Goal: Navigation & Orientation: Find specific page/section

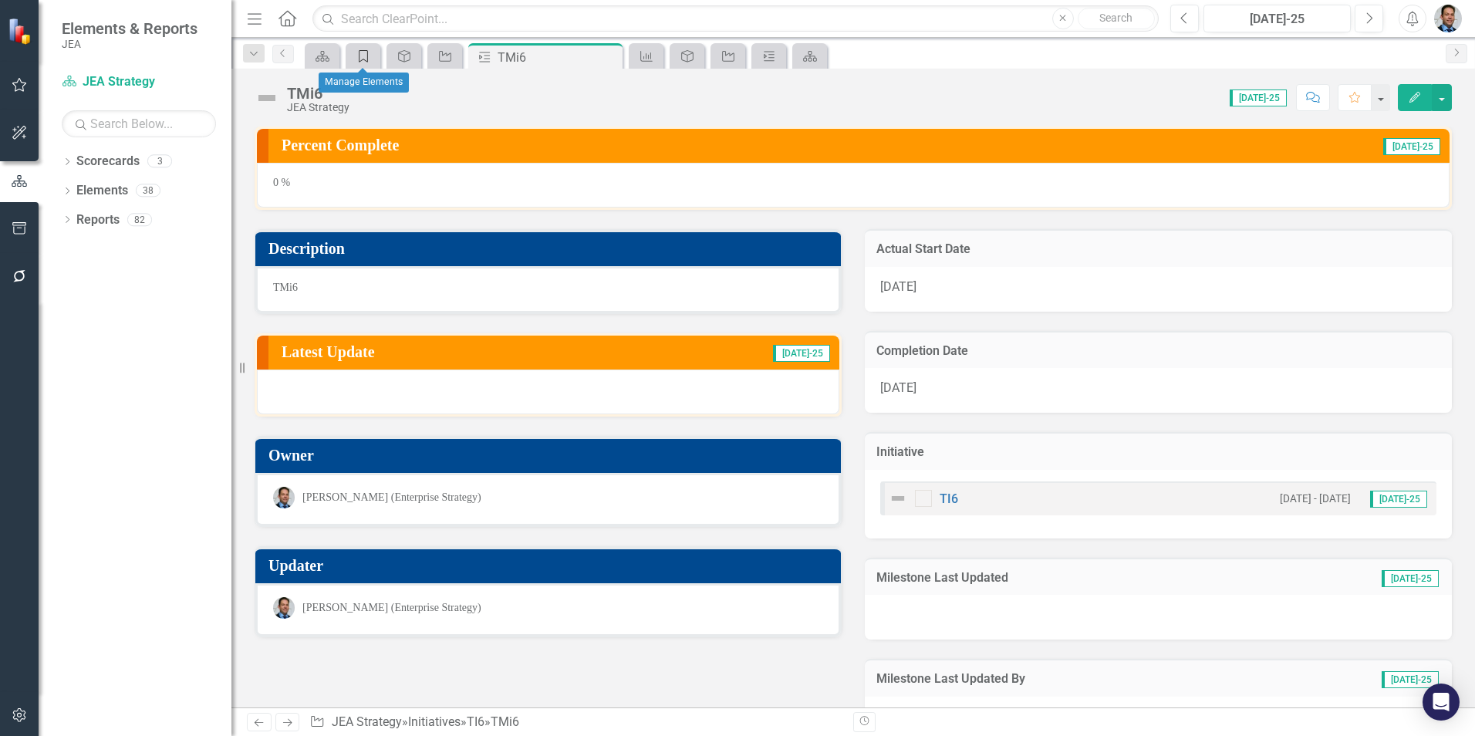
click at [360, 57] on icon "Category" at bounding box center [363, 56] width 15 height 12
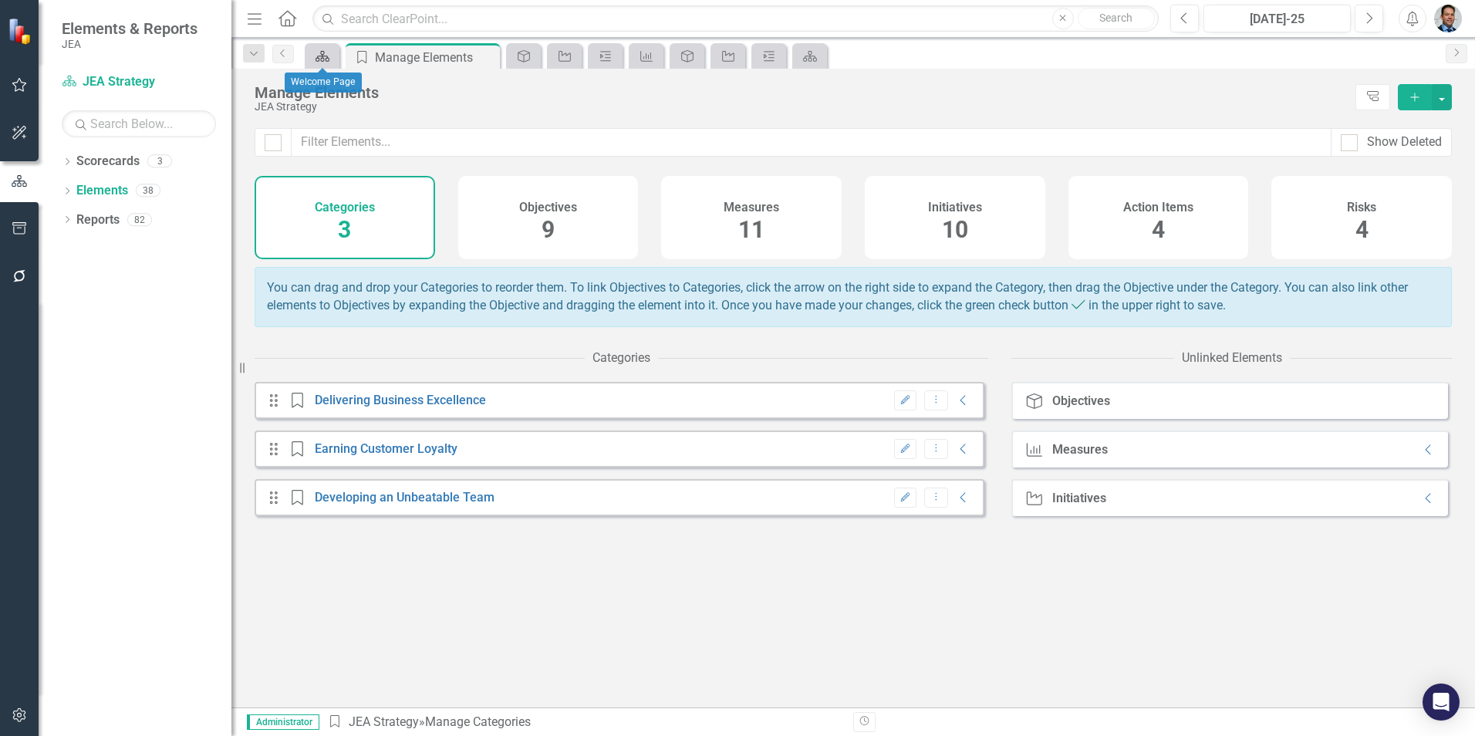
click at [324, 53] on icon at bounding box center [322, 56] width 14 height 11
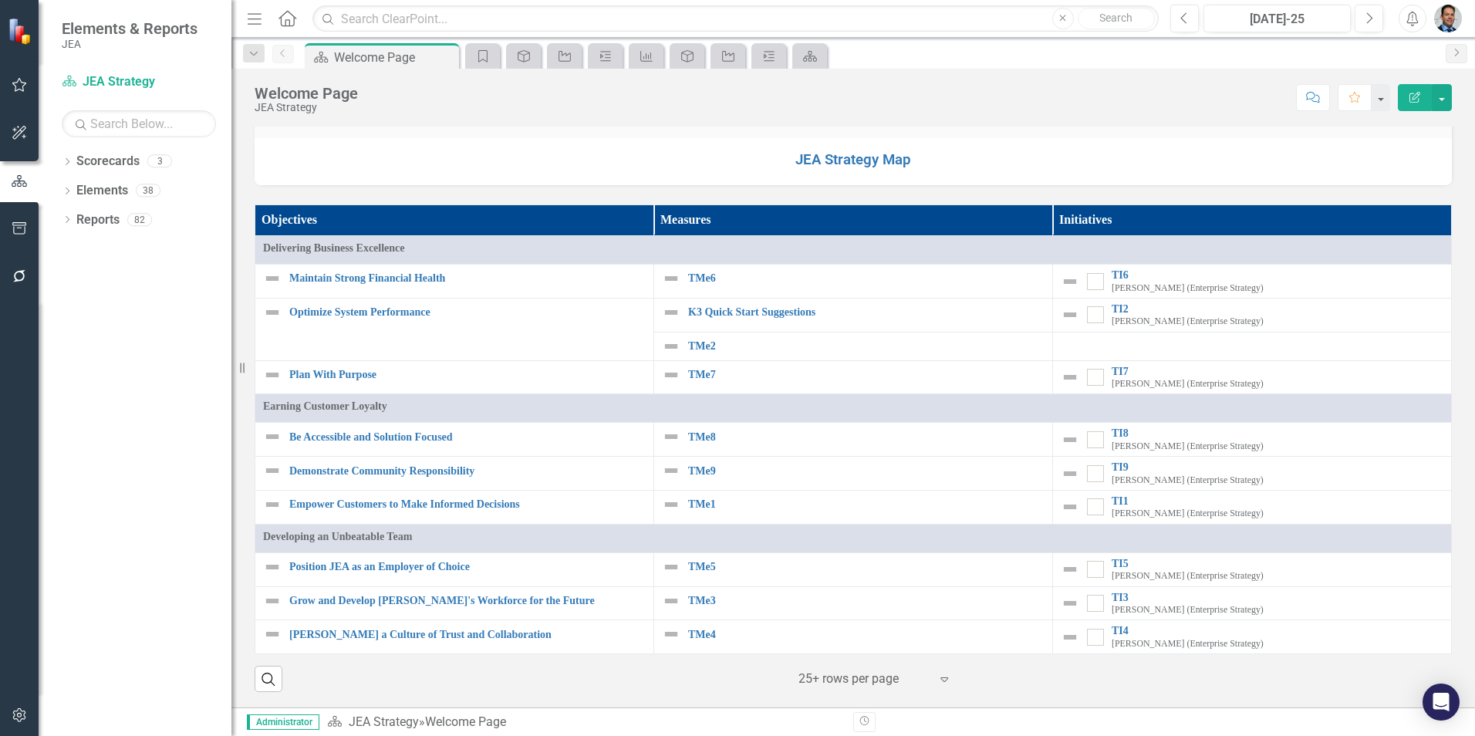
scroll to position [1308, 0]
click at [14, 714] on icon "button" at bounding box center [18, 715] width 13 height 14
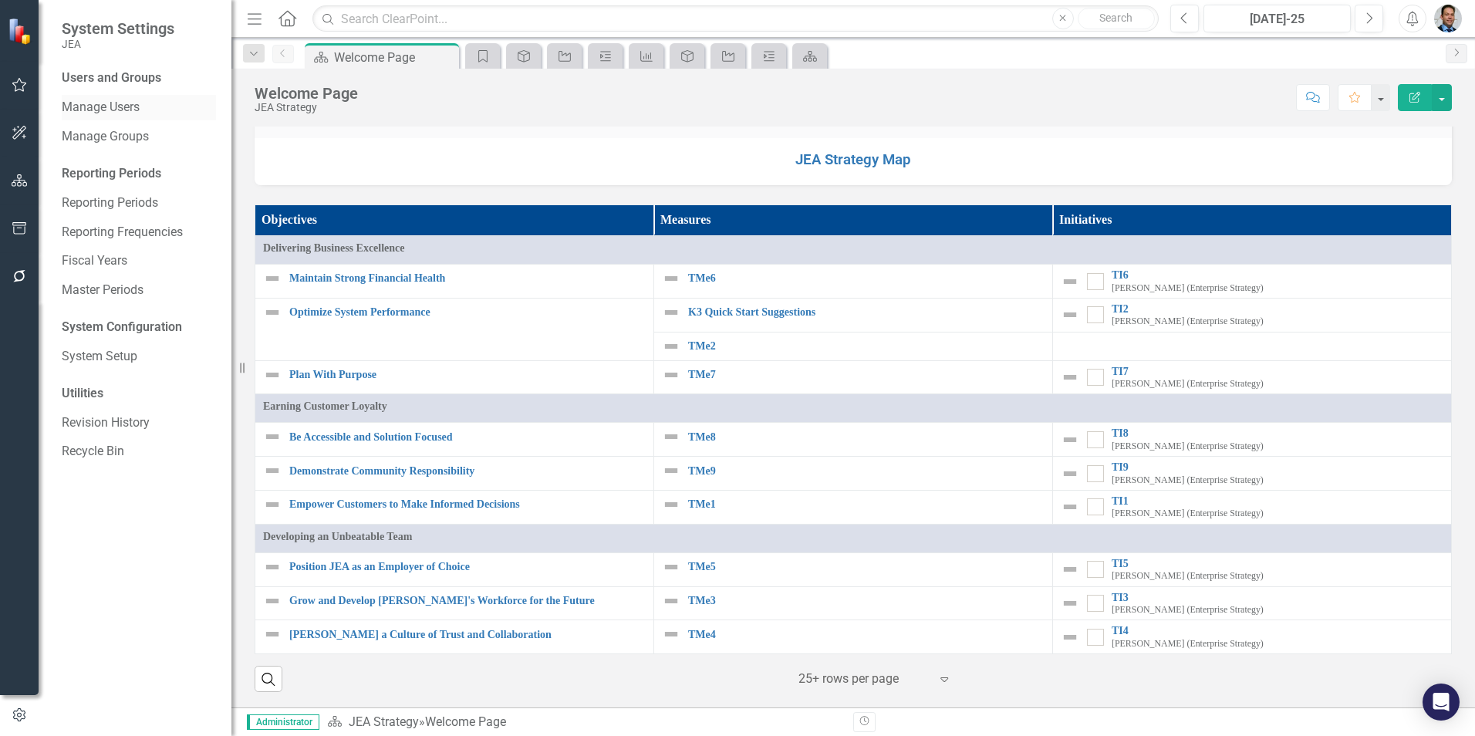
click at [113, 104] on link "Manage Users" at bounding box center [139, 108] width 154 height 18
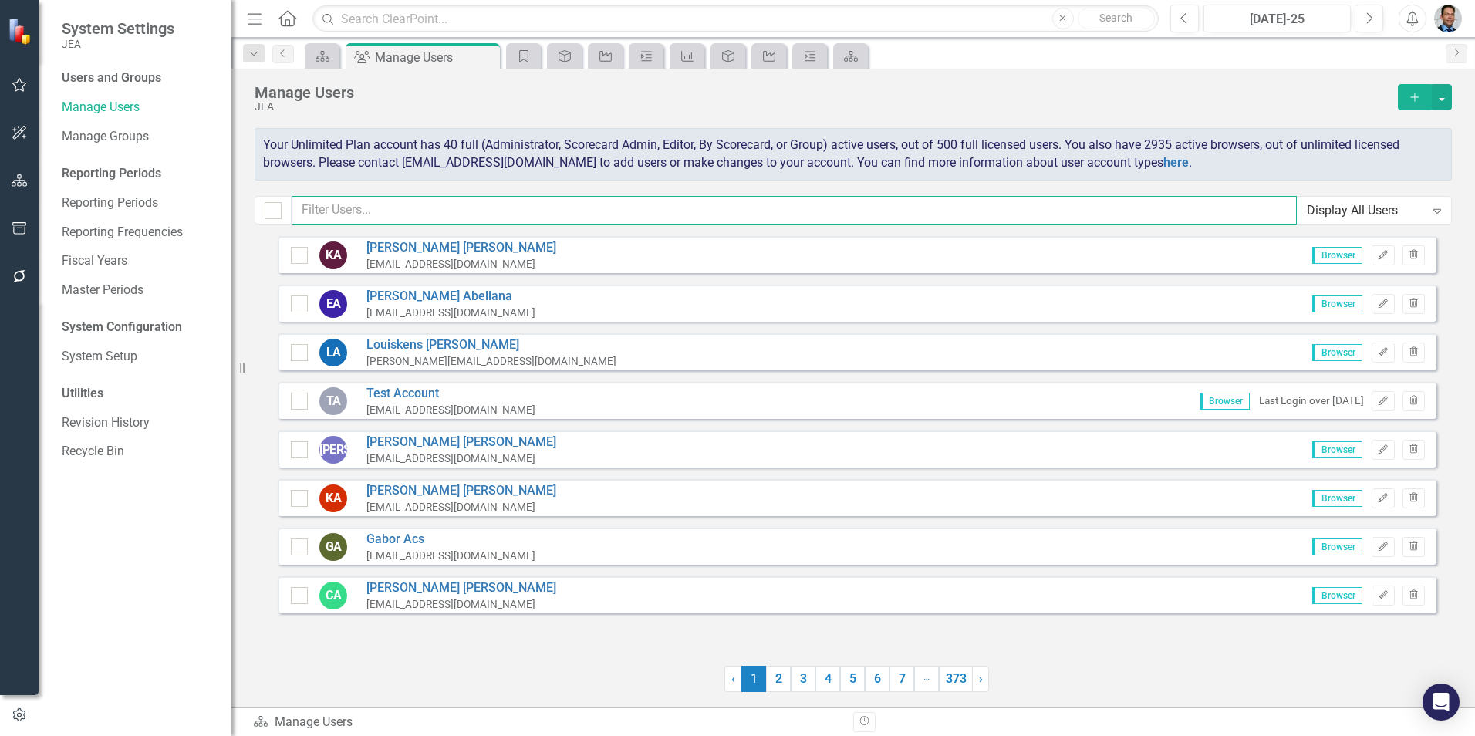
click at [369, 214] on input "text" at bounding box center [794, 210] width 1005 height 29
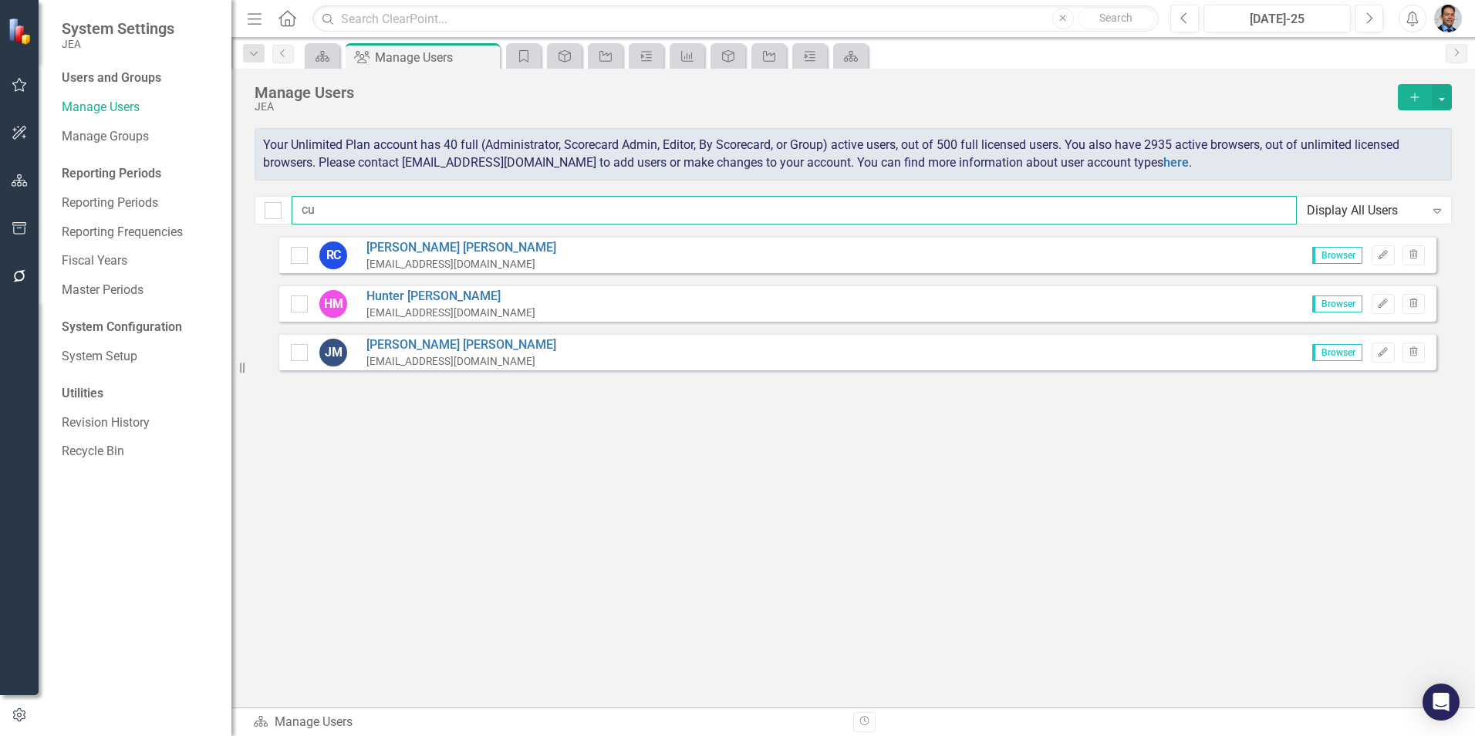
type input "c"
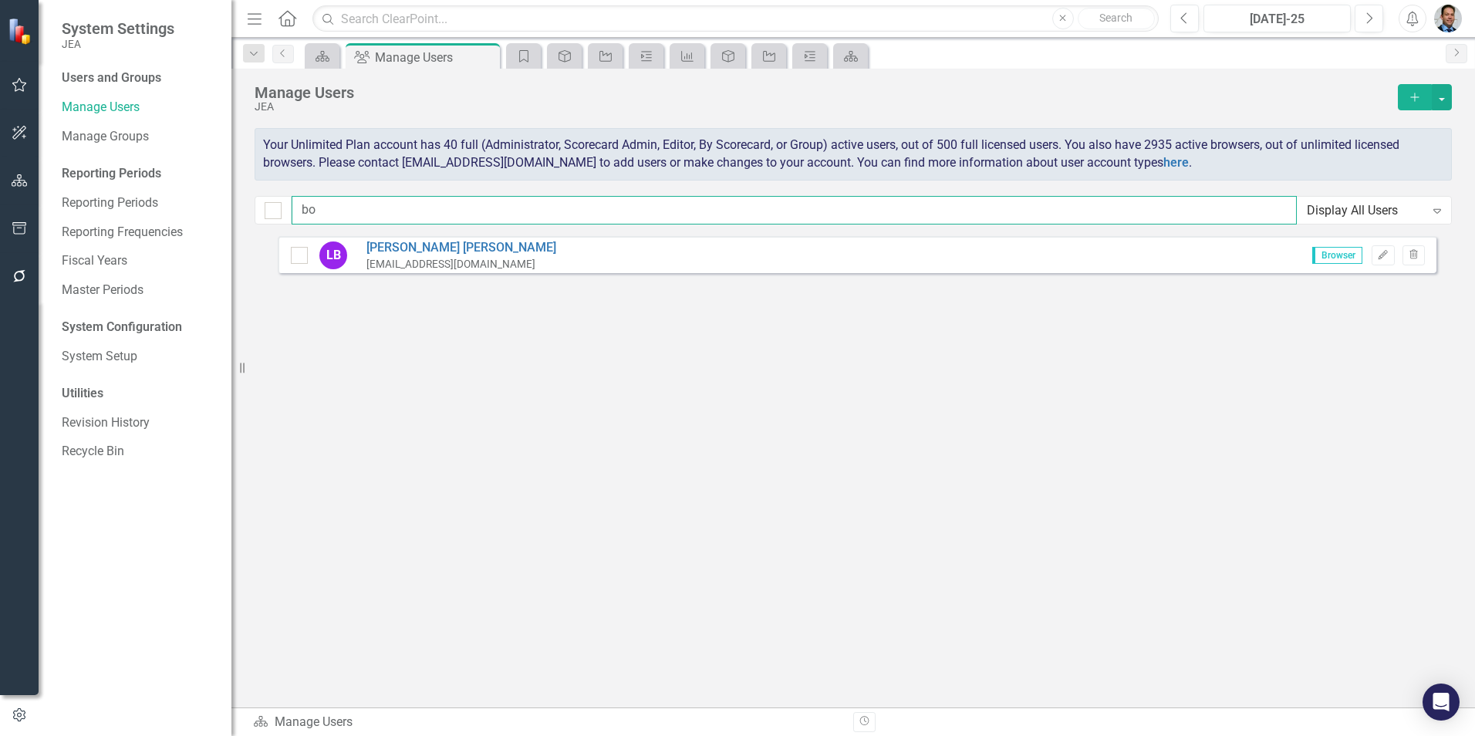
type input "b"
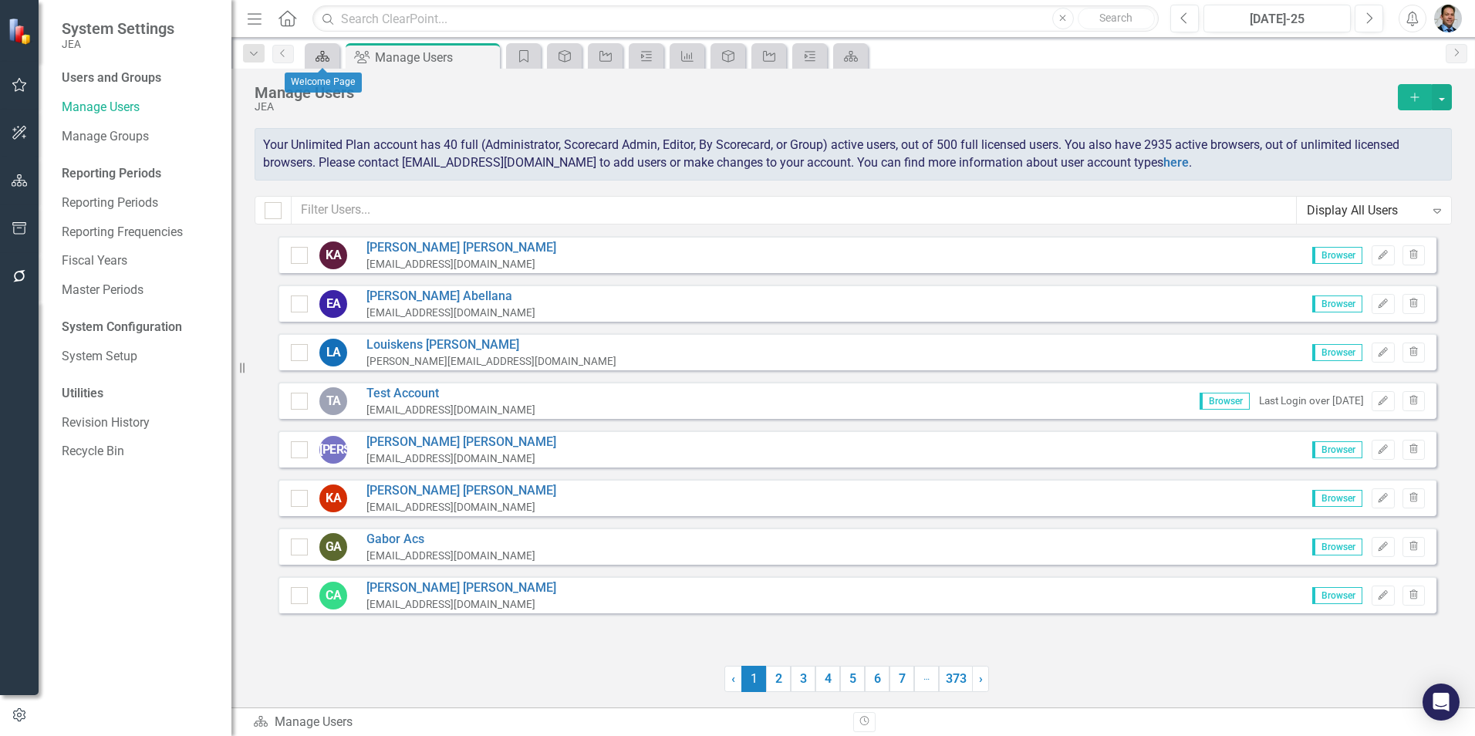
click at [319, 51] on icon "Scorecard" at bounding box center [322, 56] width 15 height 12
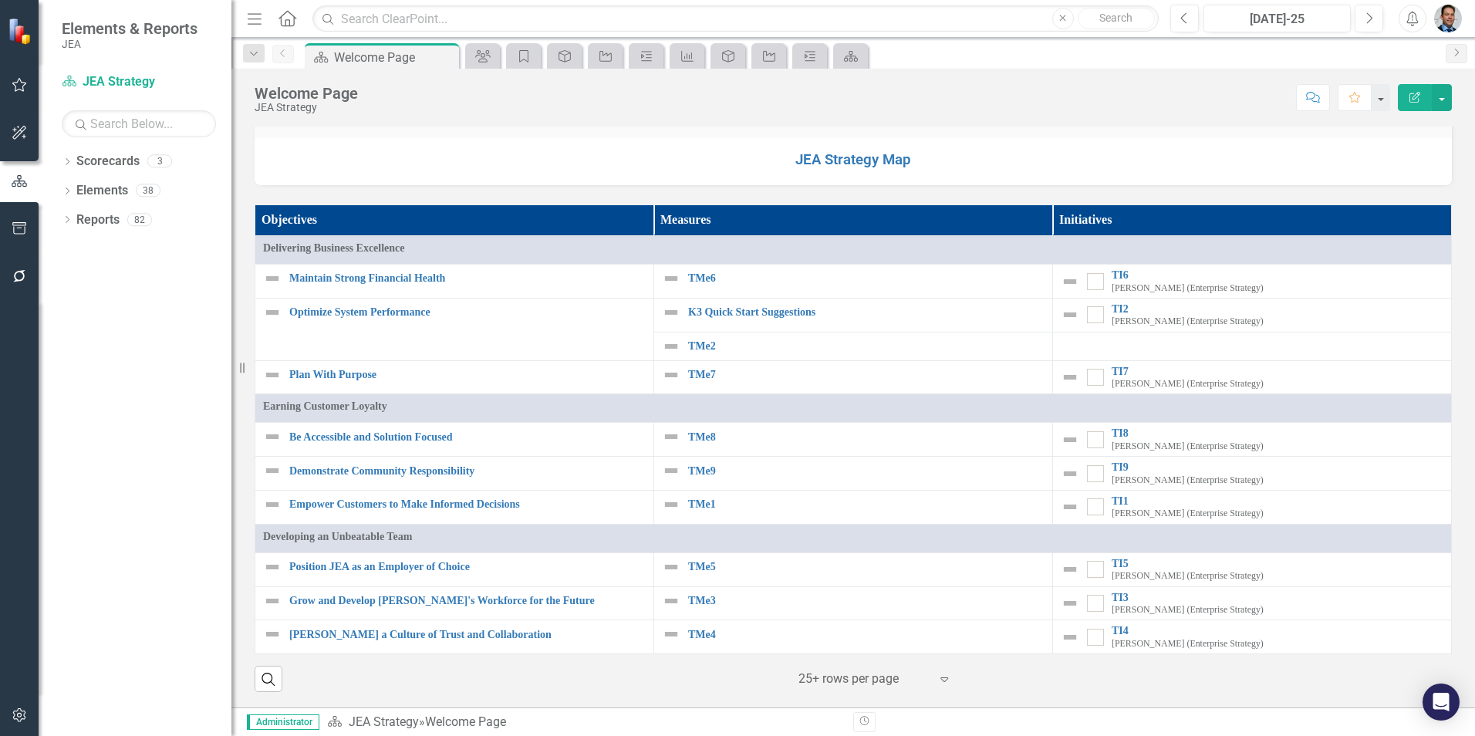
scroll to position [1308, 0]
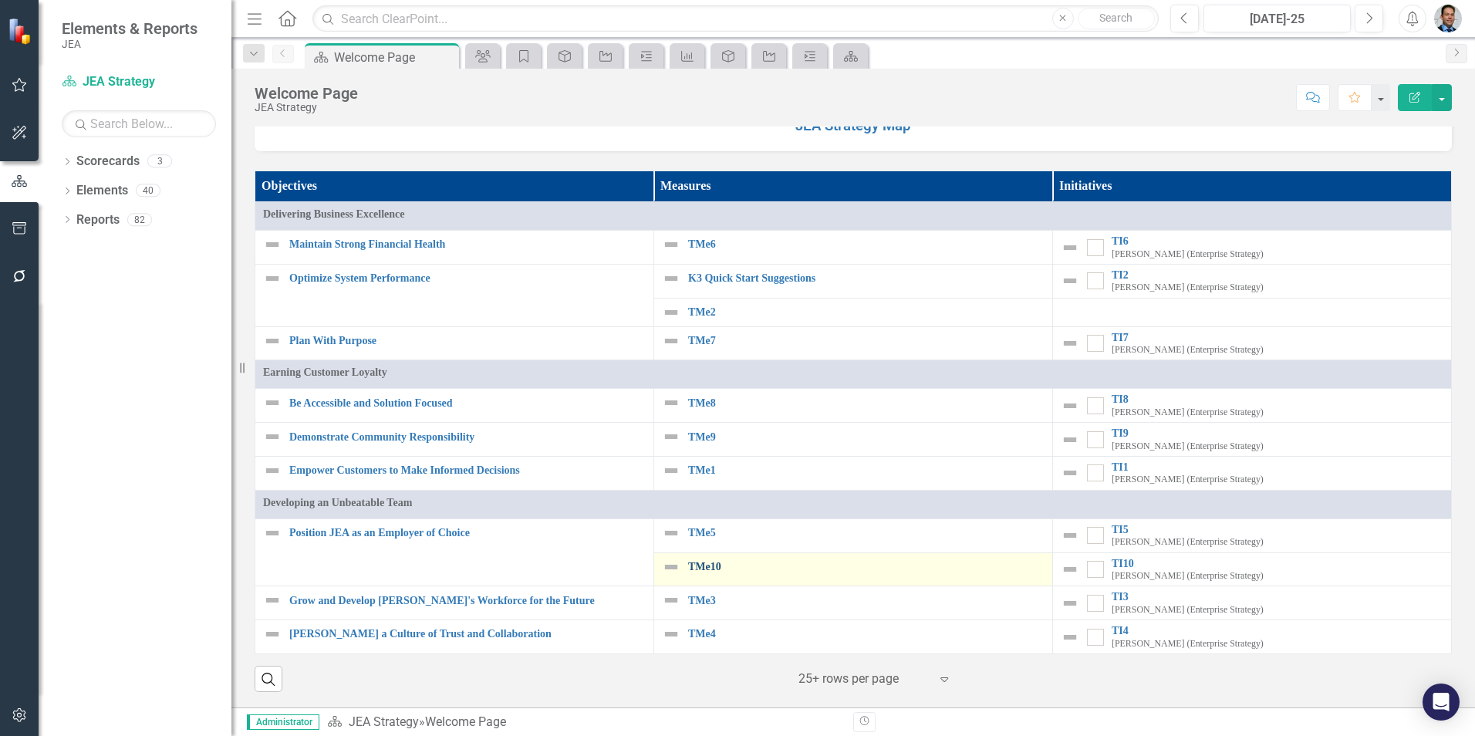
click at [698, 572] on link "TMe10" at bounding box center [866, 567] width 356 height 12
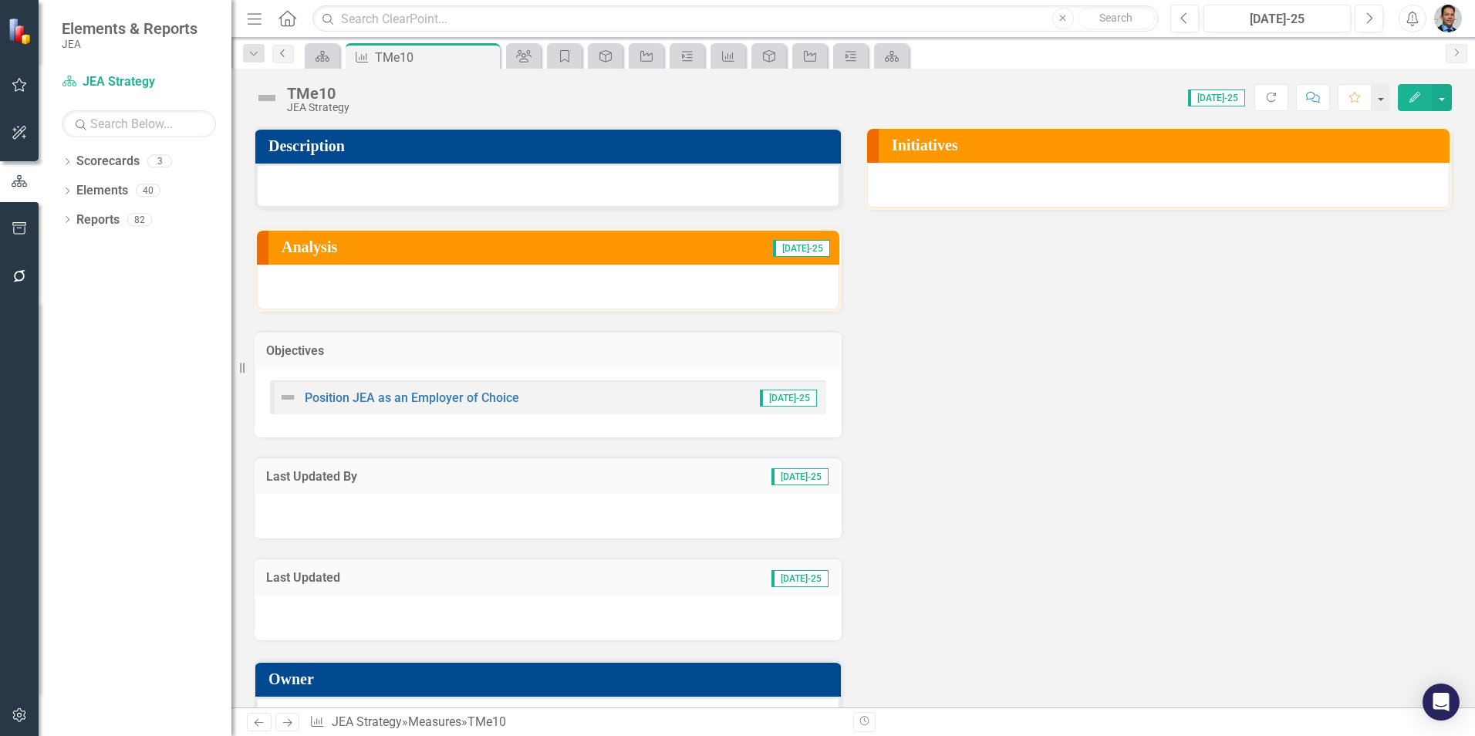
click at [279, 52] on icon "Previous" at bounding box center [283, 53] width 12 height 9
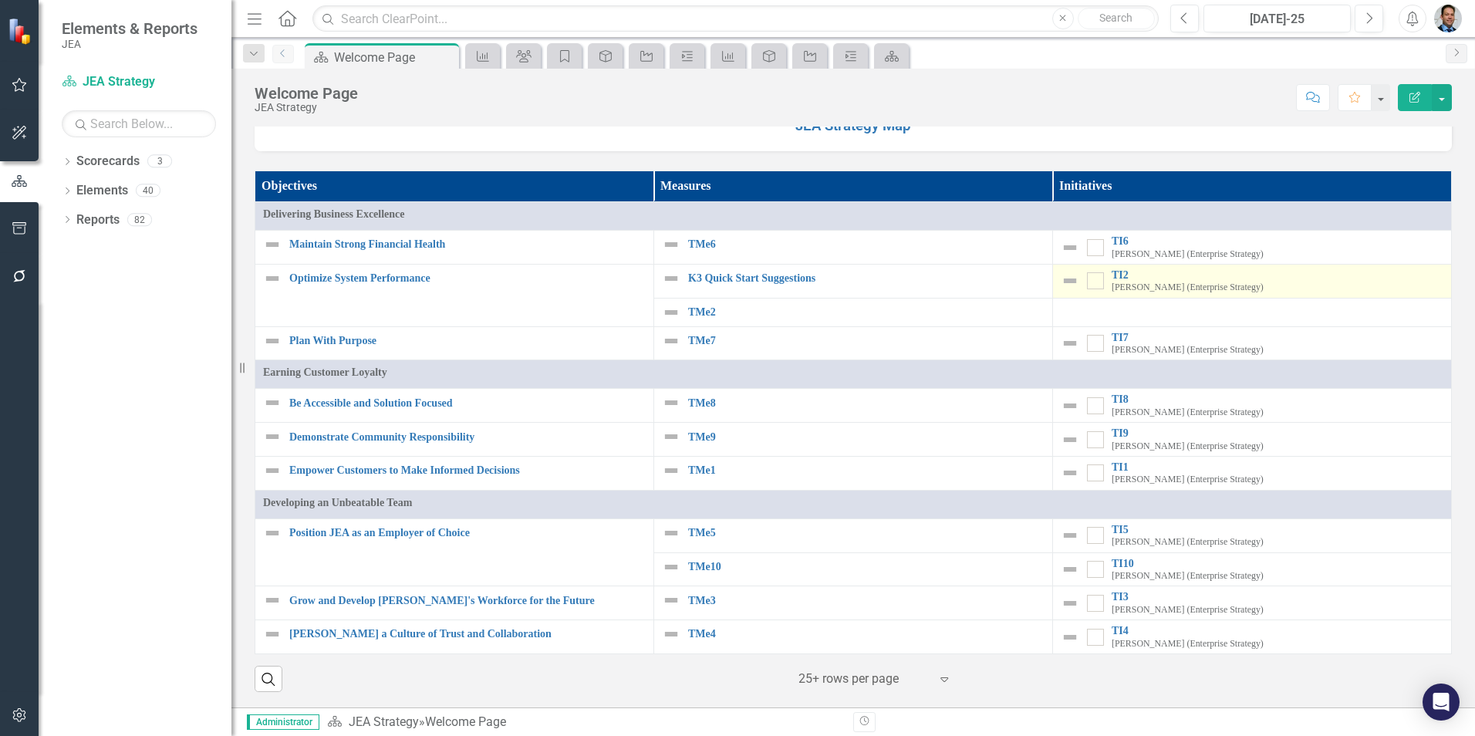
scroll to position [1342, 0]
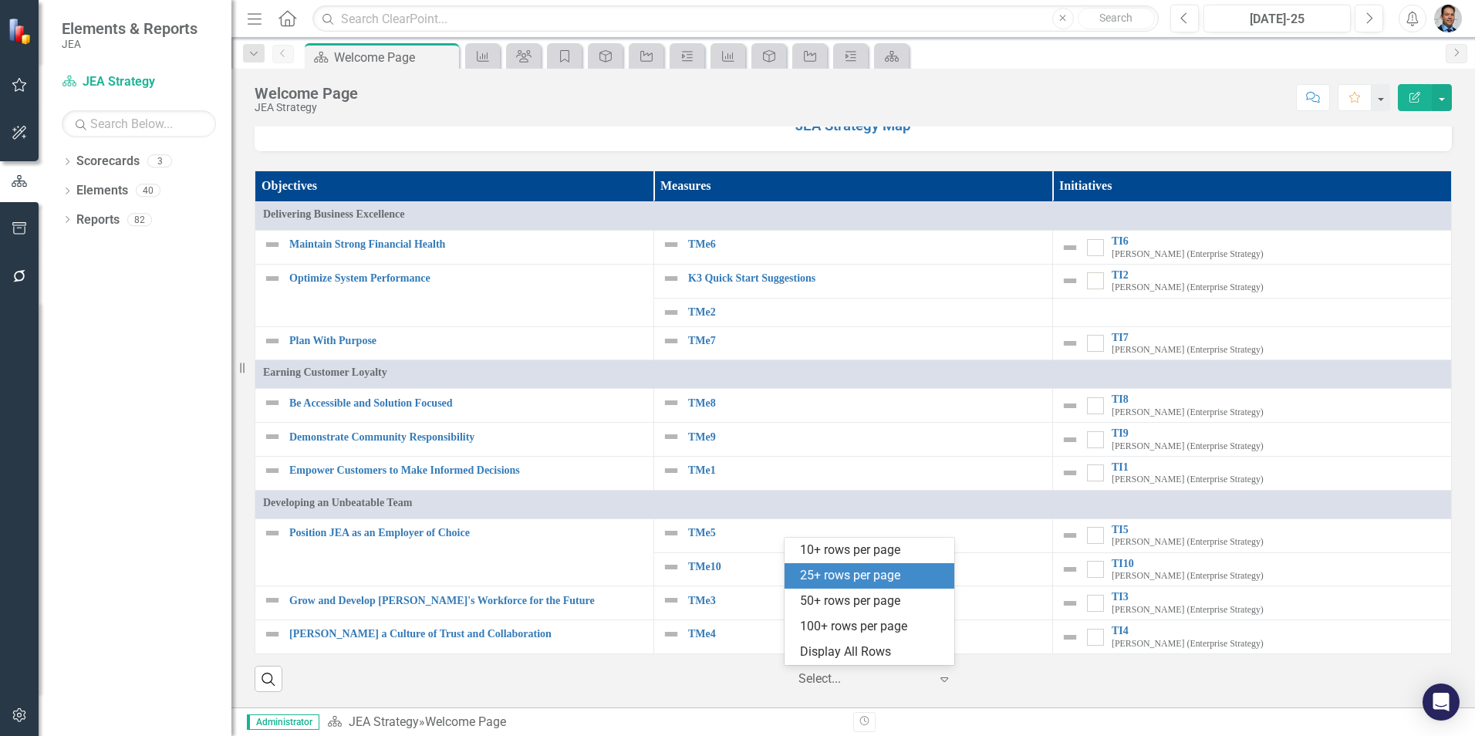
click at [940, 683] on icon "Expand" at bounding box center [943, 679] width 15 height 12
click at [879, 597] on div "50+ rows per page" at bounding box center [872, 601] width 145 height 18
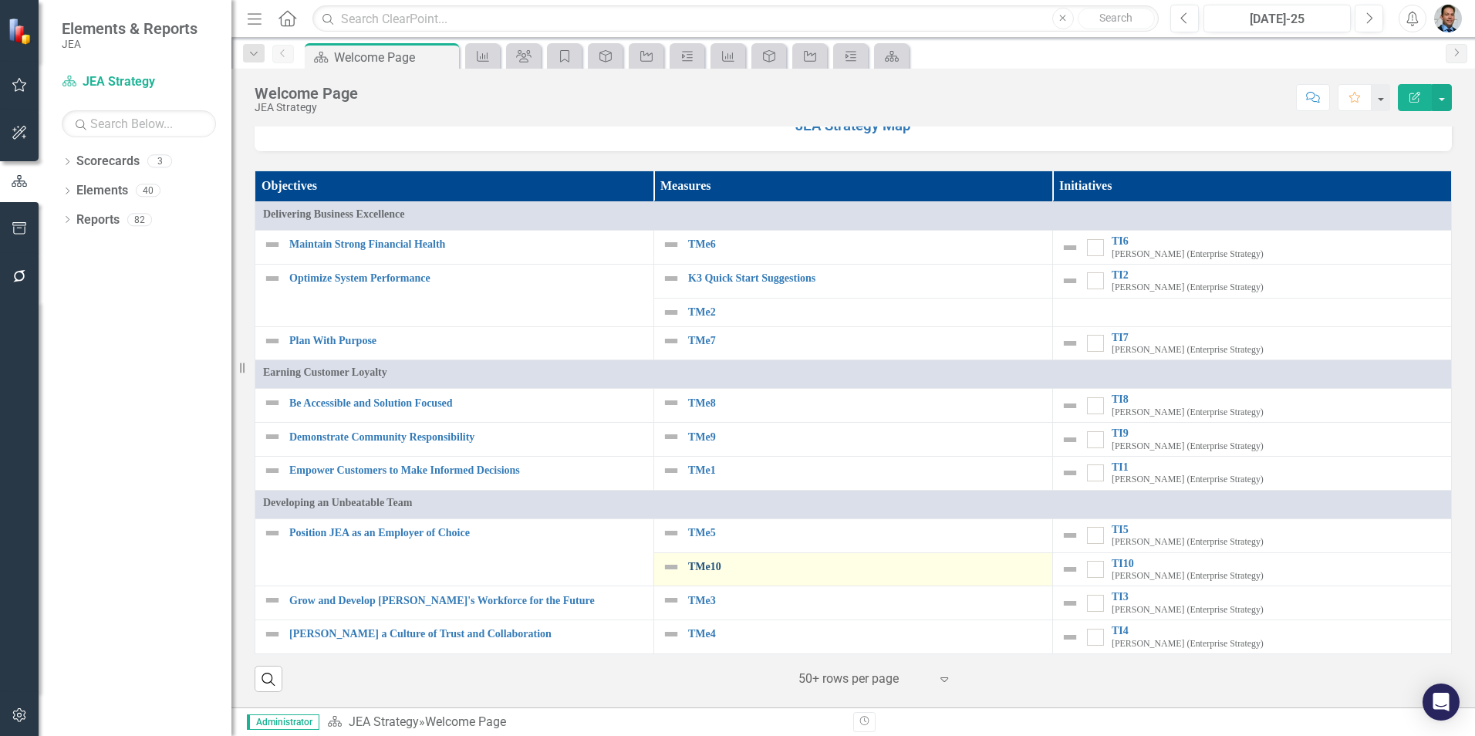
click at [700, 569] on link "TMe10" at bounding box center [866, 567] width 356 height 12
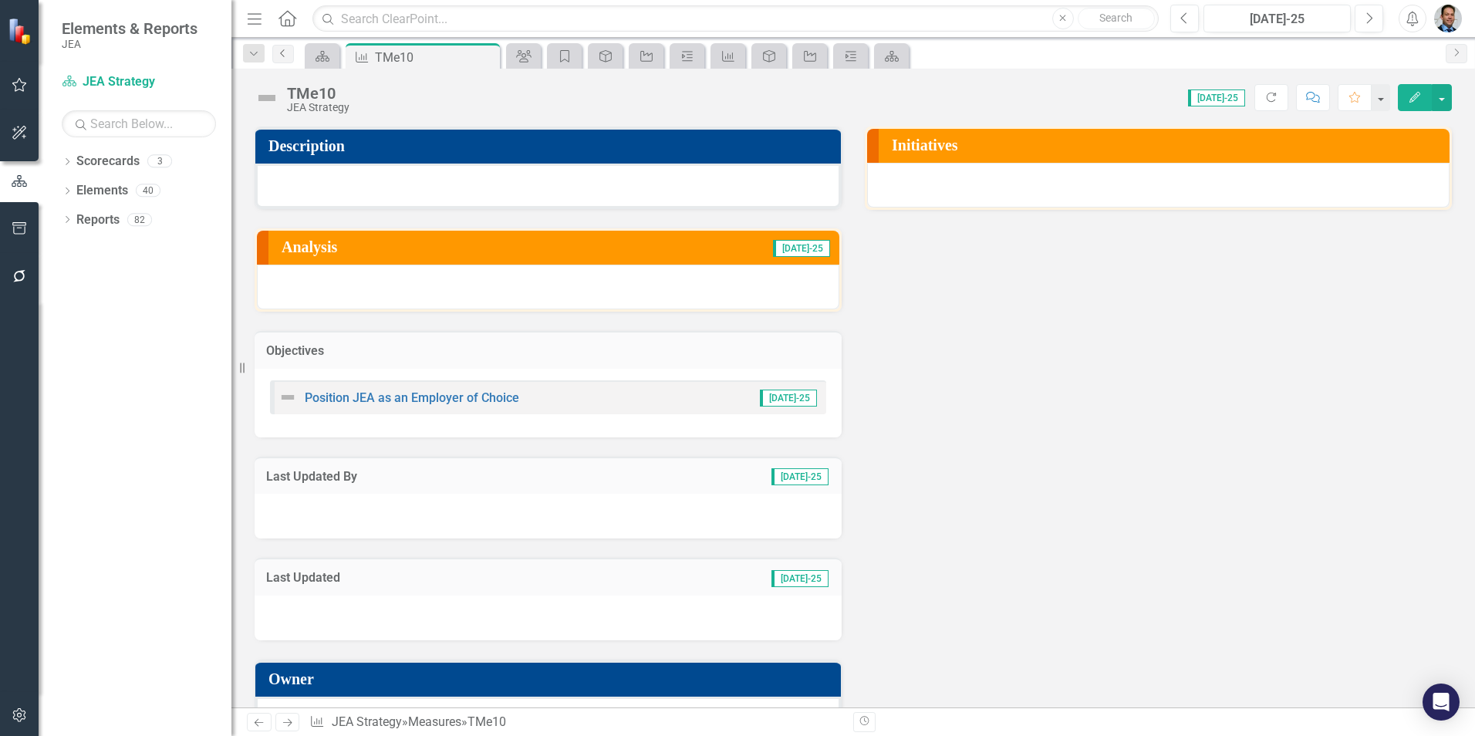
click at [290, 52] on link "Previous" at bounding box center [283, 54] width 22 height 19
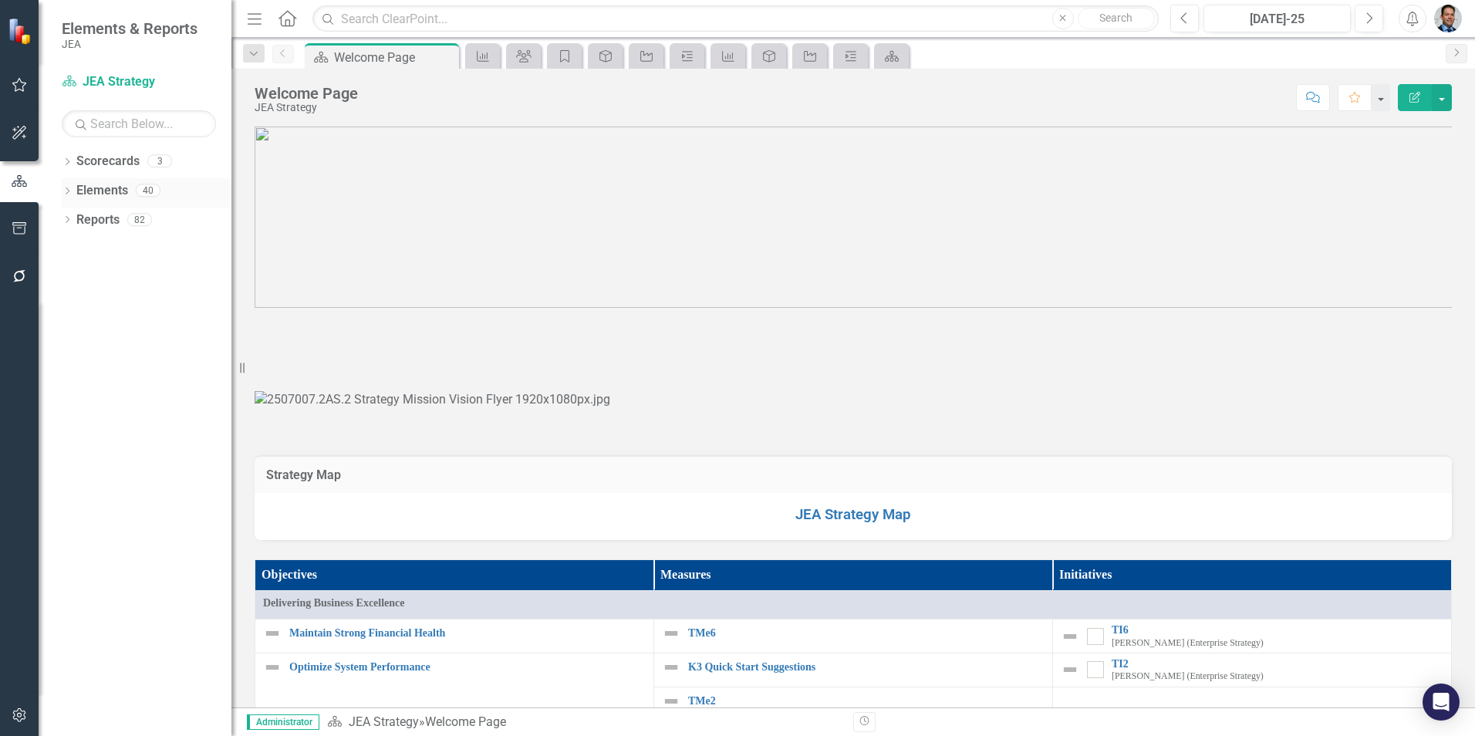
click at [94, 194] on link "Elements" at bounding box center [102, 191] width 52 height 18
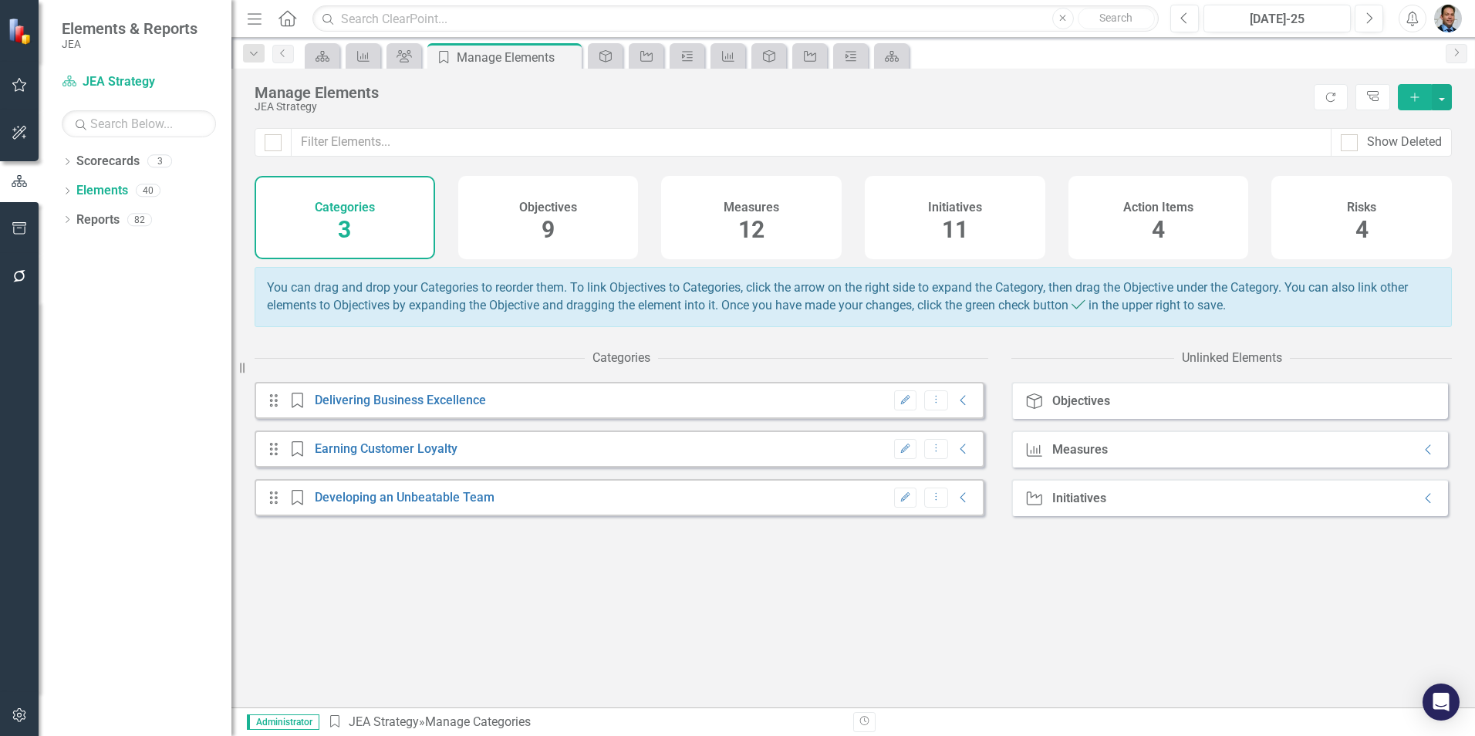
click at [960, 221] on span "11" at bounding box center [955, 229] width 26 height 27
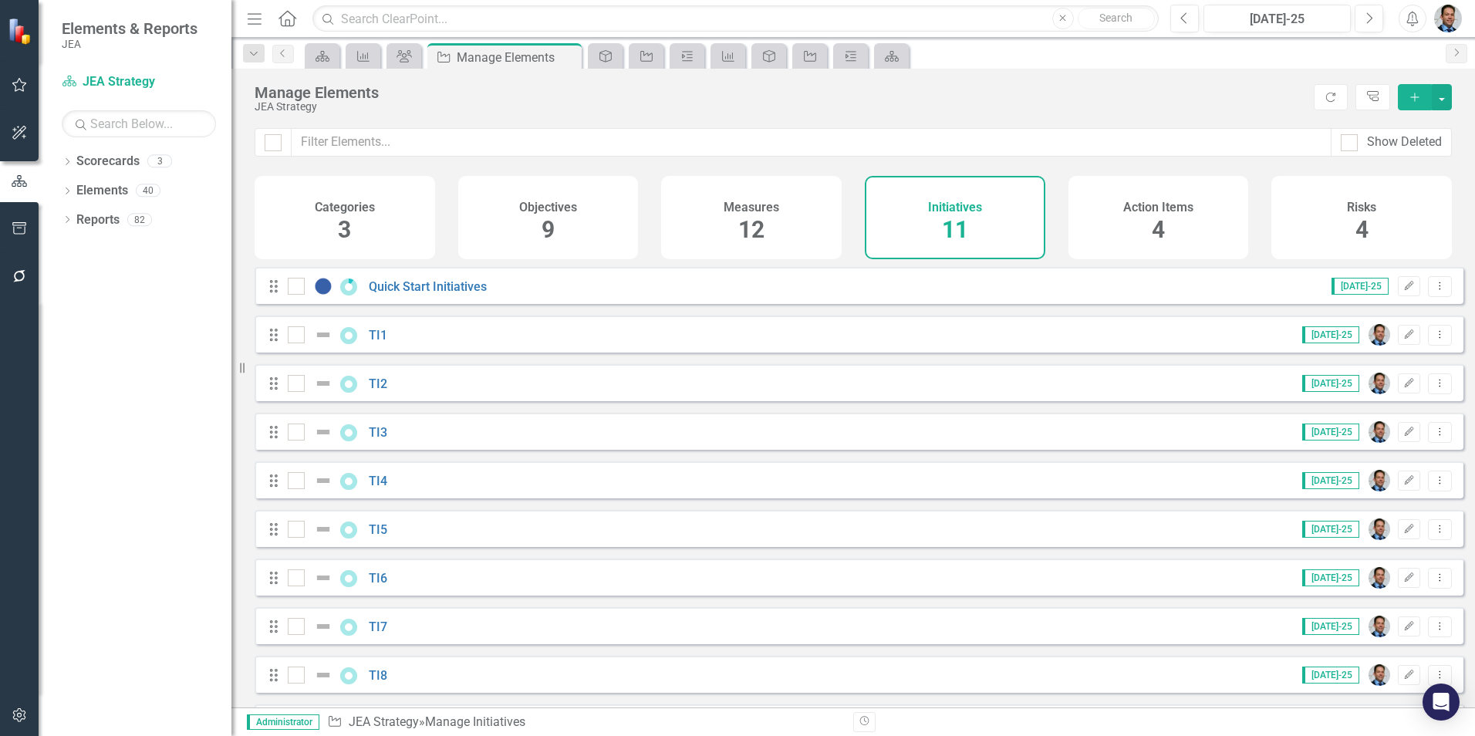
click at [332, 220] on div "Categories 3" at bounding box center [345, 217] width 181 height 83
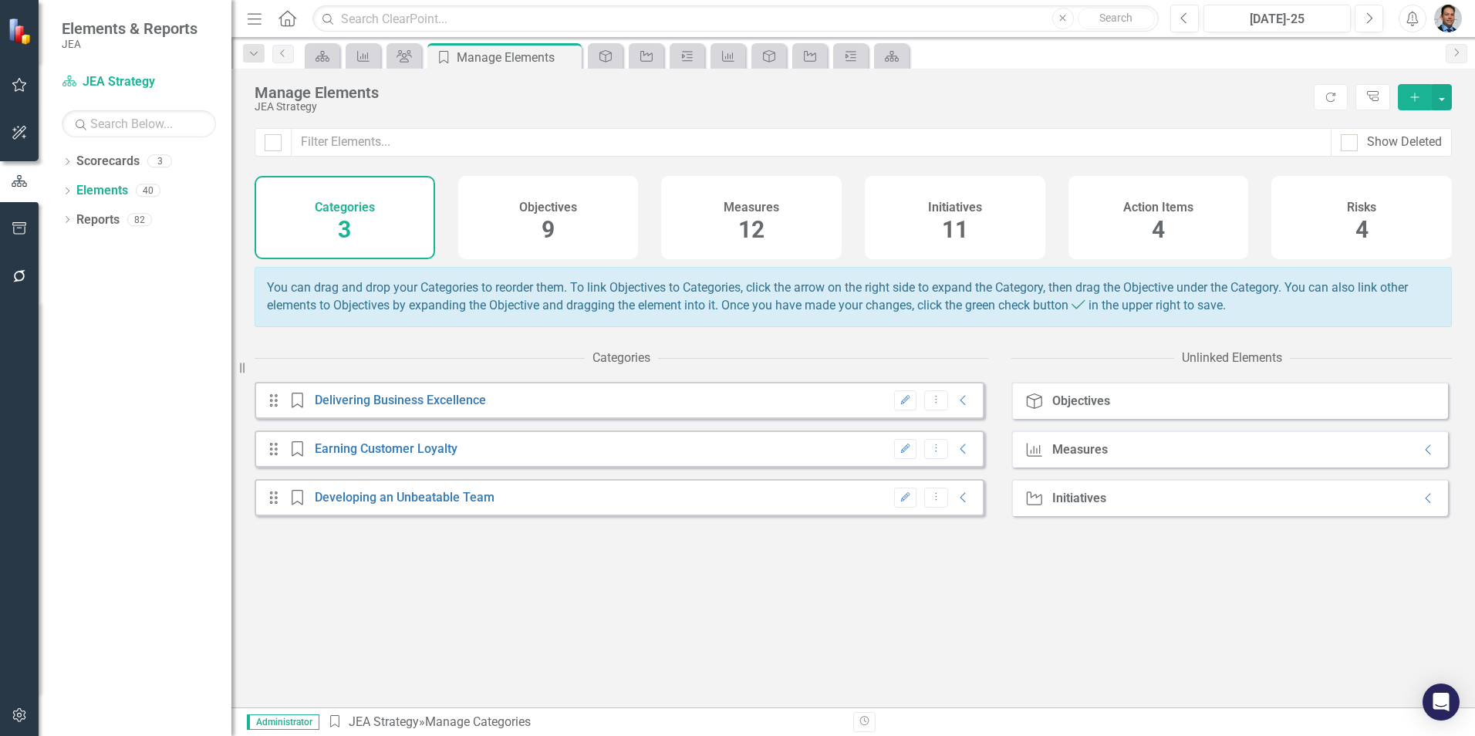
click at [518, 642] on div "Drag Category Delivering Business Excellence Edit Dropdown Menu Collapse Drag C…" at bounding box center [622, 545] width 734 height 326
click at [944, 202] on h4 "Initiatives" at bounding box center [955, 208] width 54 height 14
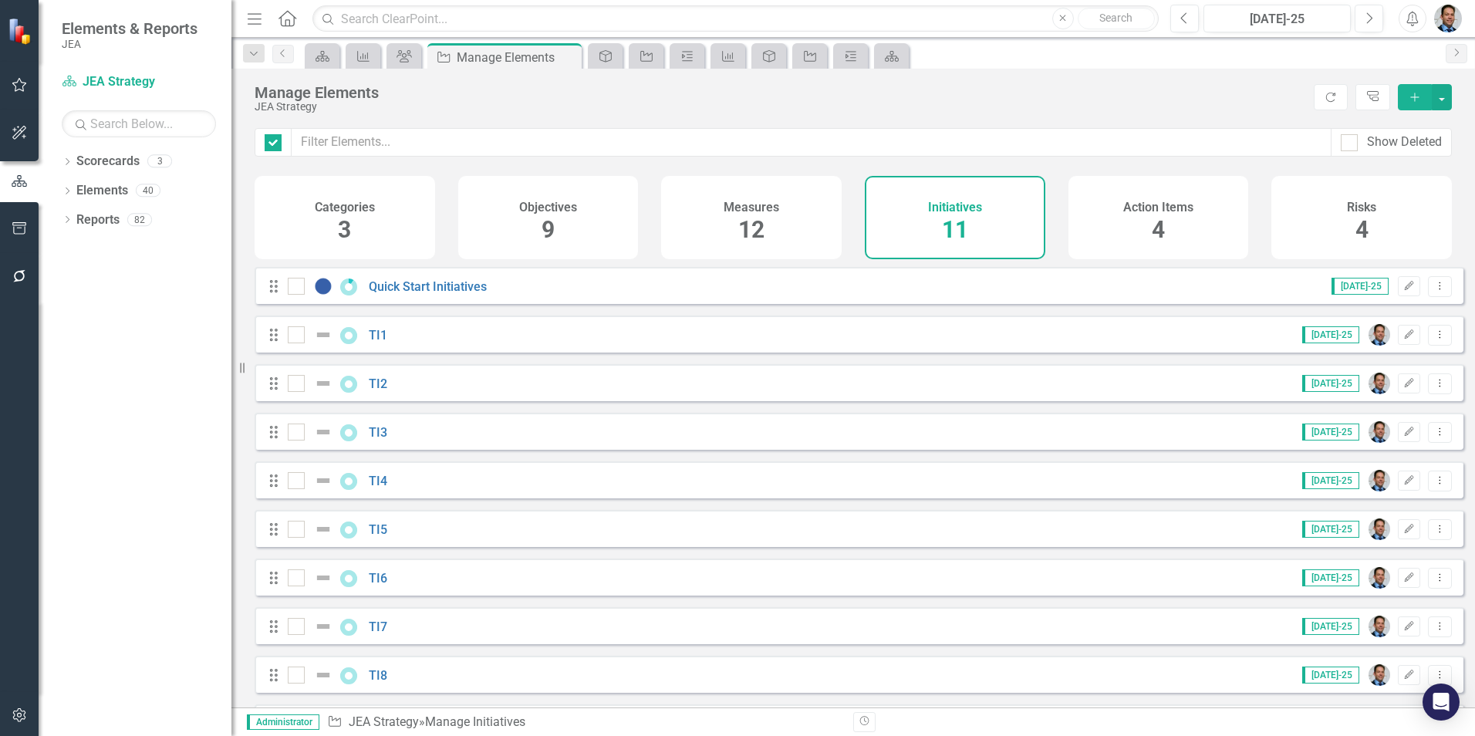
checkbox input "false"
click at [91, 158] on link "Scorecards" at bounding box center [107, 162] width 63 height 18
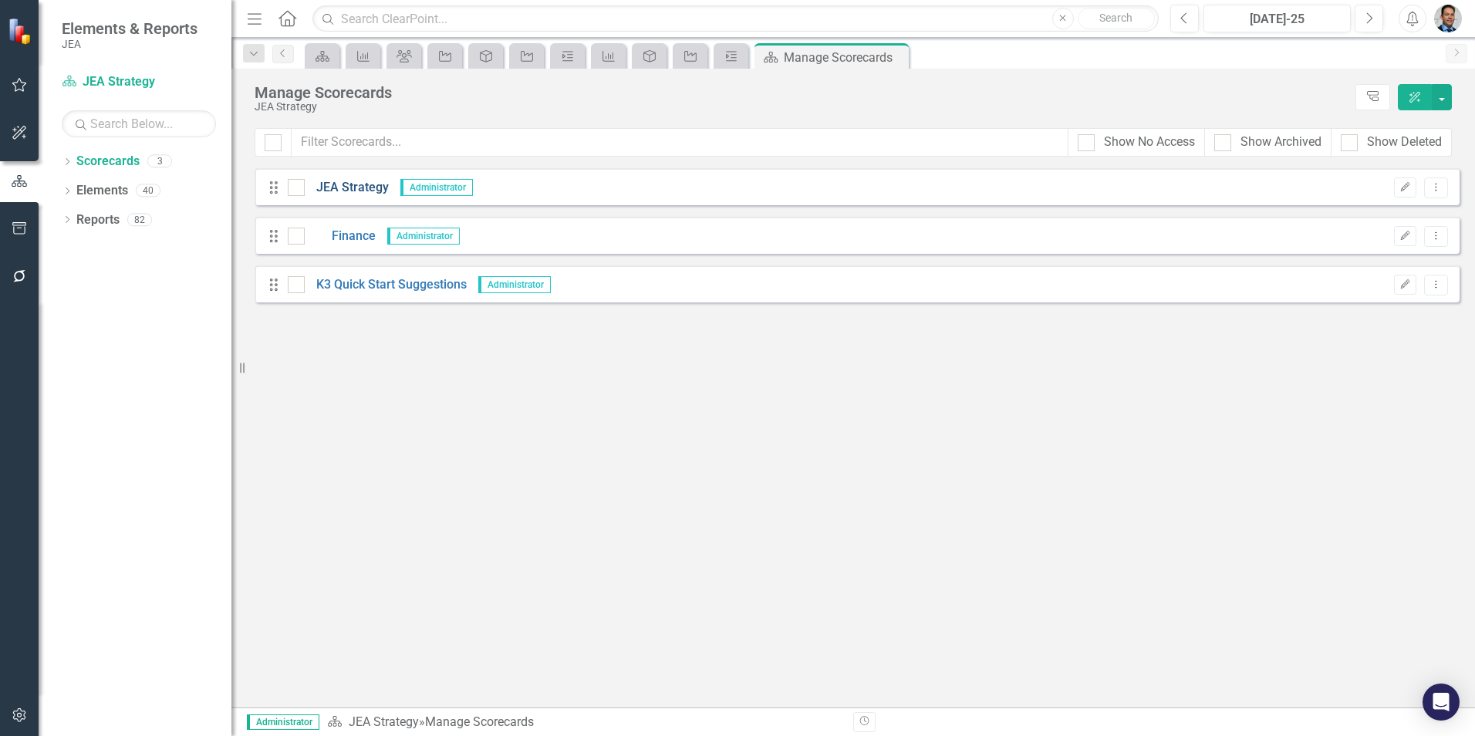
click at [329, 182] on link "JEA Strategy" at bounding box center [347, 188] width 84 height 18
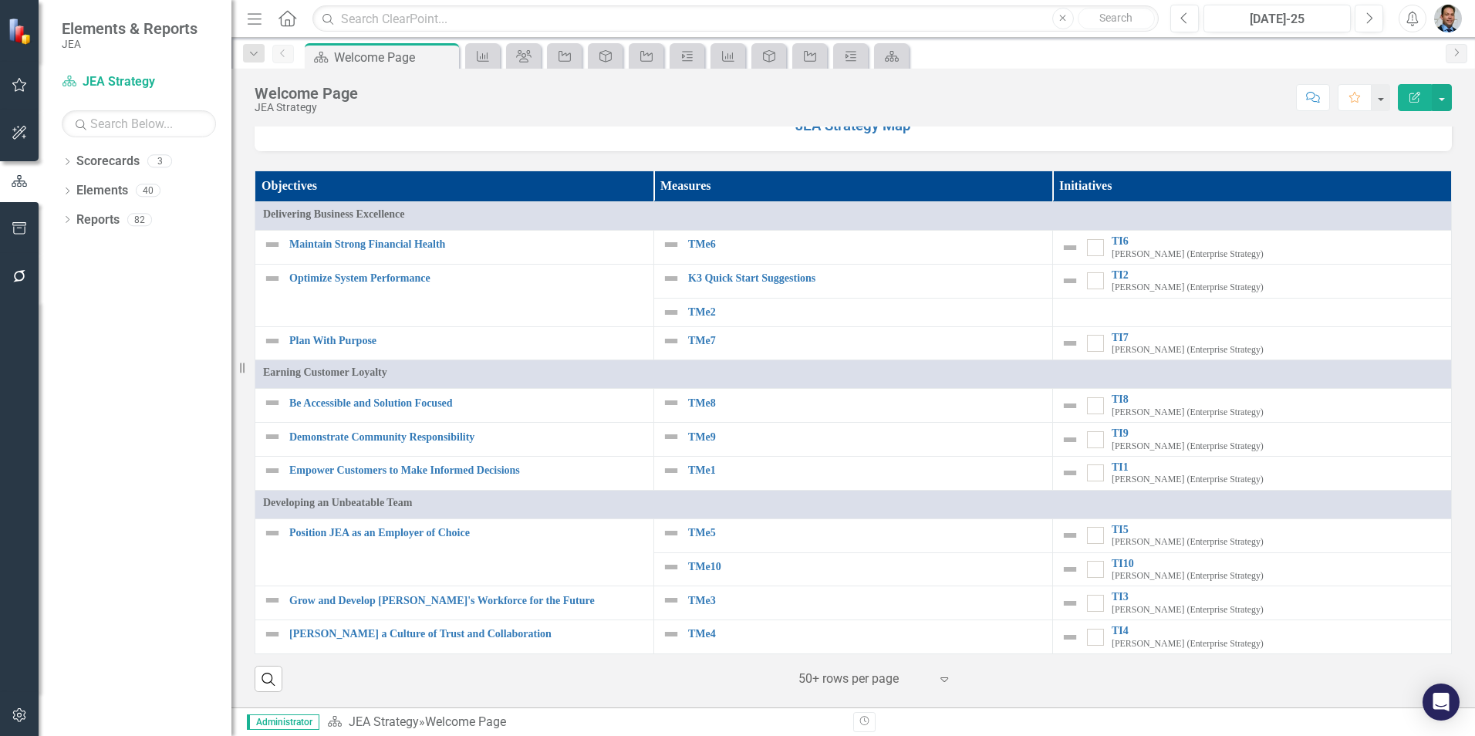
scroll to position [1342, 0]
click at [570, 698] on div "Strategy Map JEA Strategy Map Objectives Measures Initiatives Delivering Busine…" at bounding box center [852, 212] width 1243 height 989
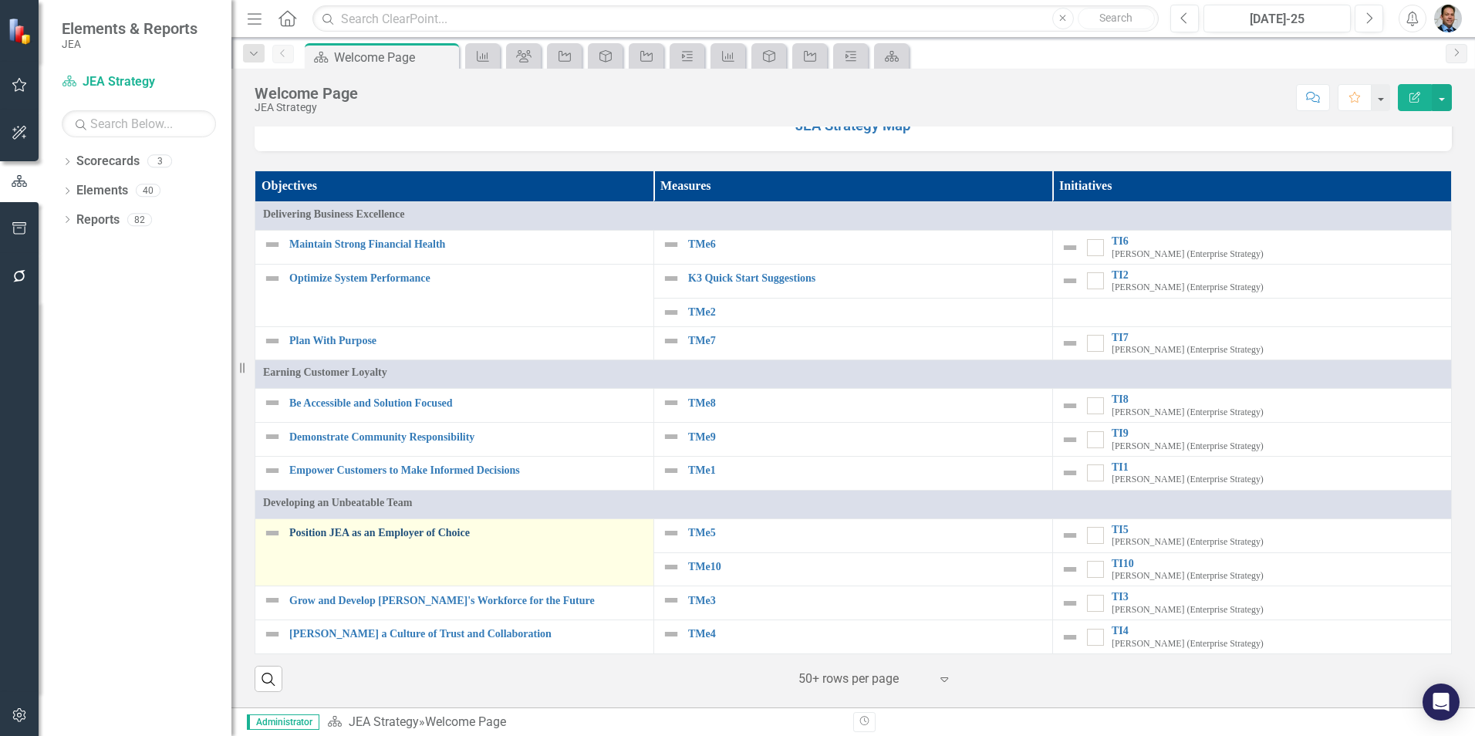
click at [383, 531] on link "Position JEA as an Employer of Choice" at bounding box center [467, 533] width 356 height 12
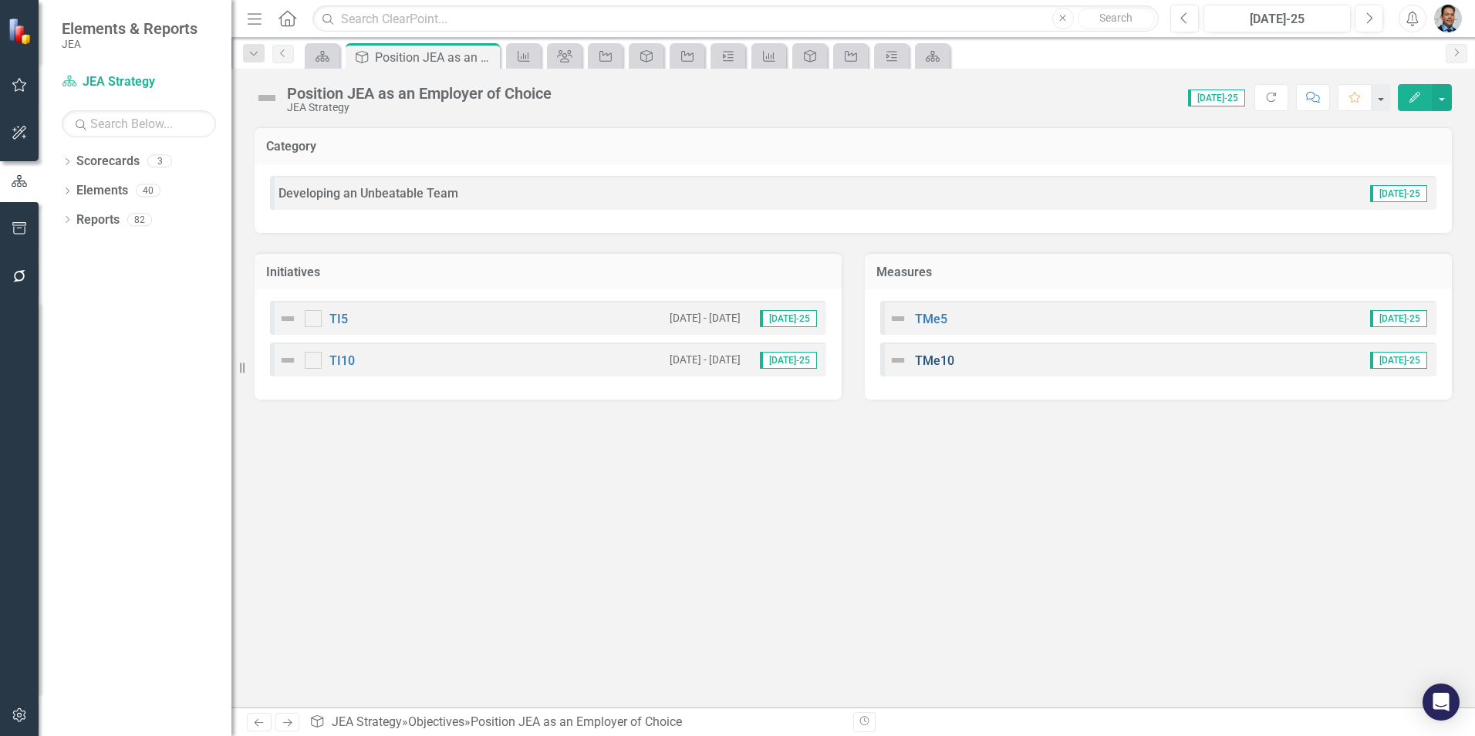
click at [933, 358] on link "TMe10" at bounding box center [934, 360] width 39 height 15
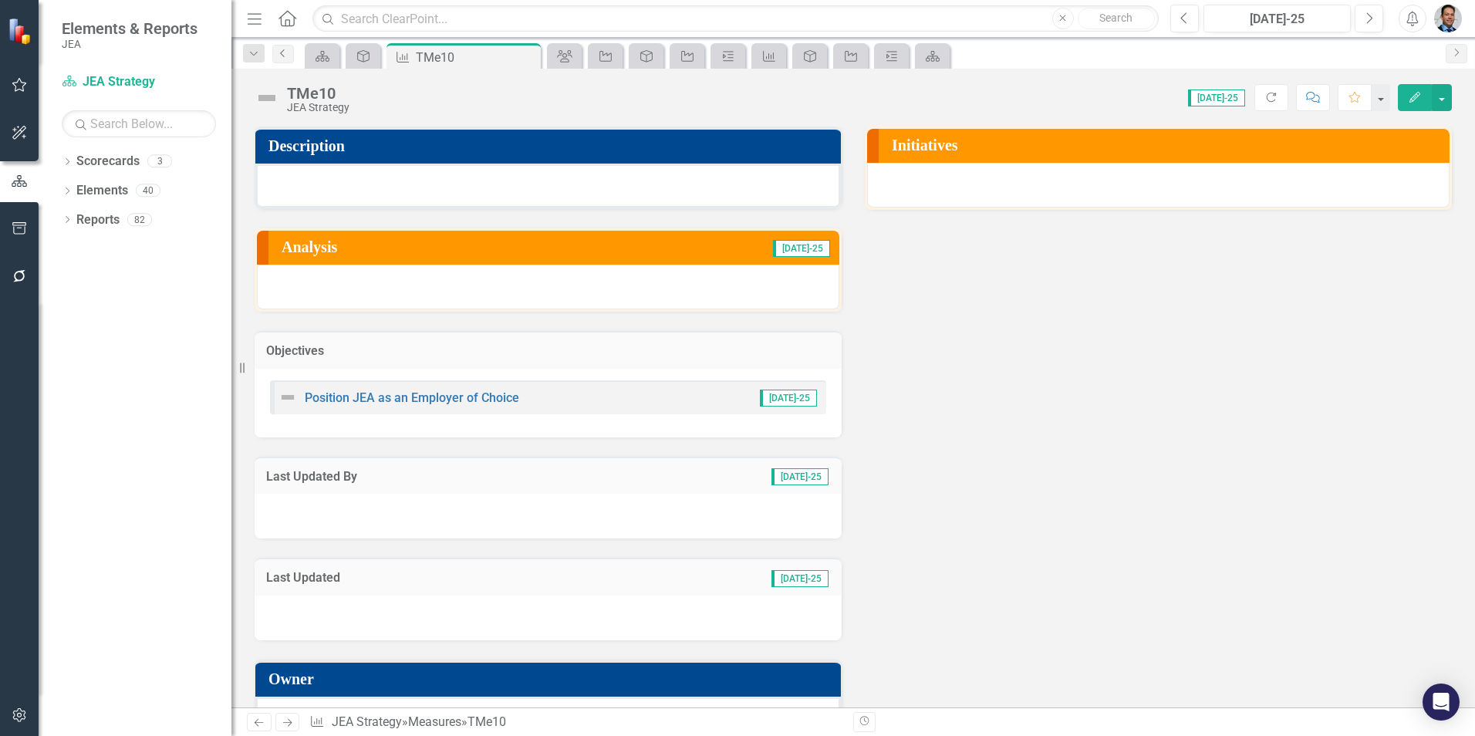
click at [282, 58] on link "Previous" at bounding box center [283, 54] width 22 height 19
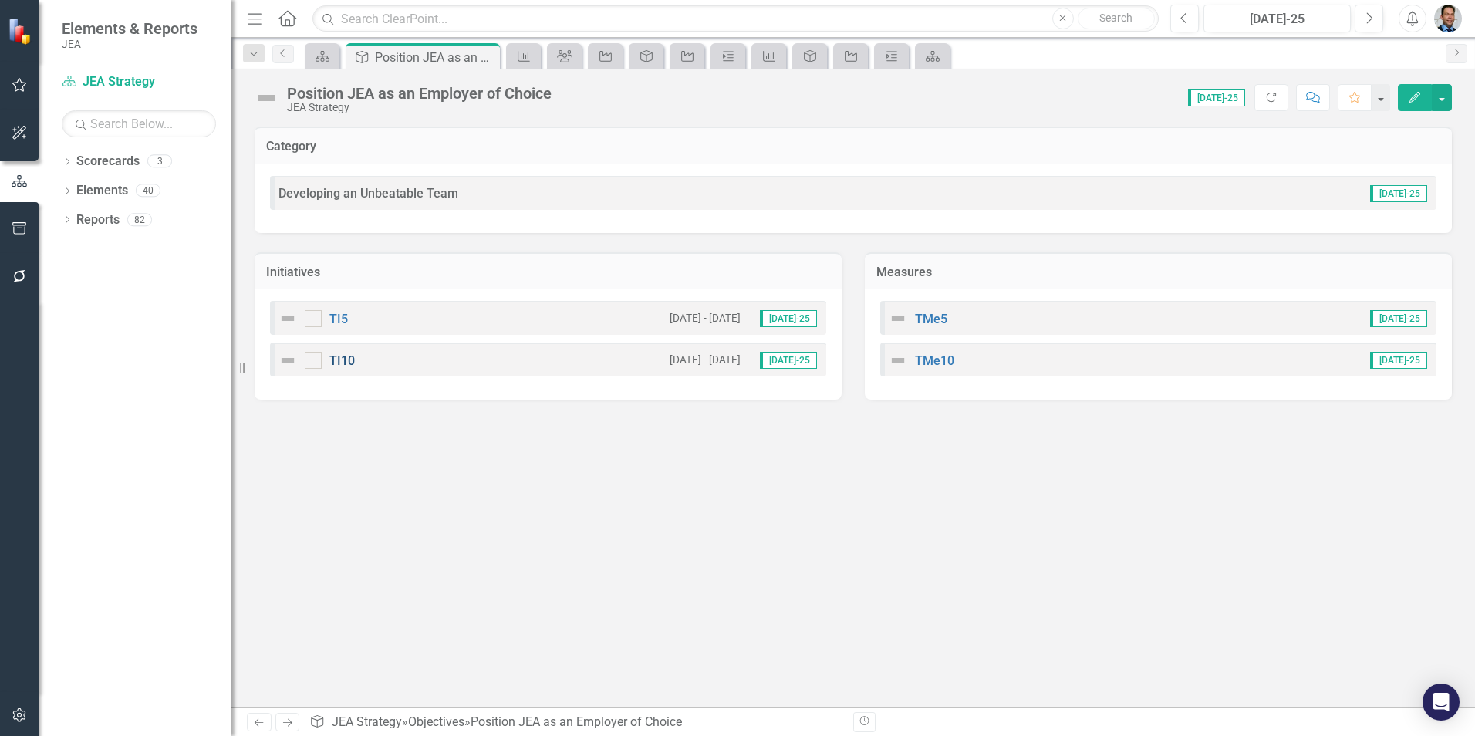
click at [342, 358] on link "TI10" at bounding box center [341, 360] width 25 height 15
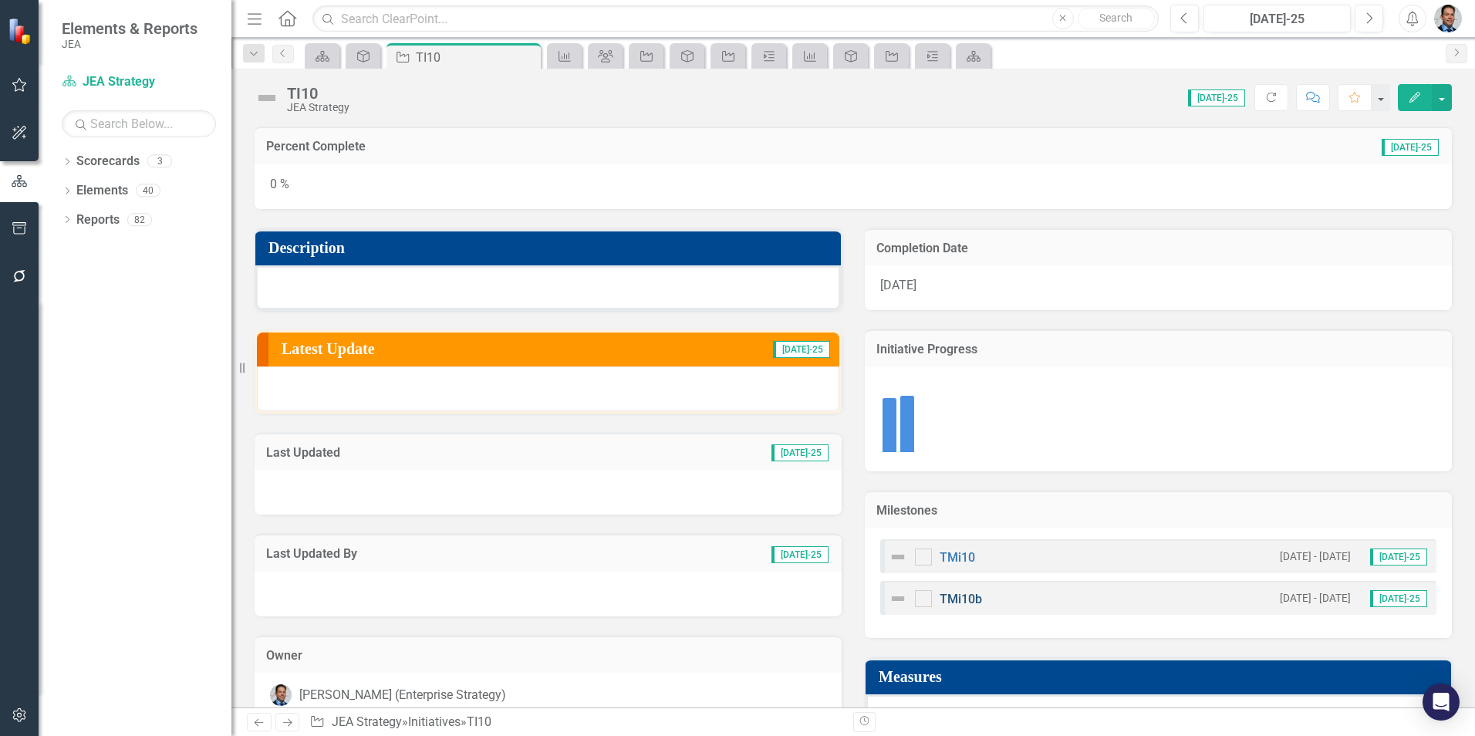
click at [943, 596] on link "TMi10b" at bounding box center [961, 599] width 42 height 15
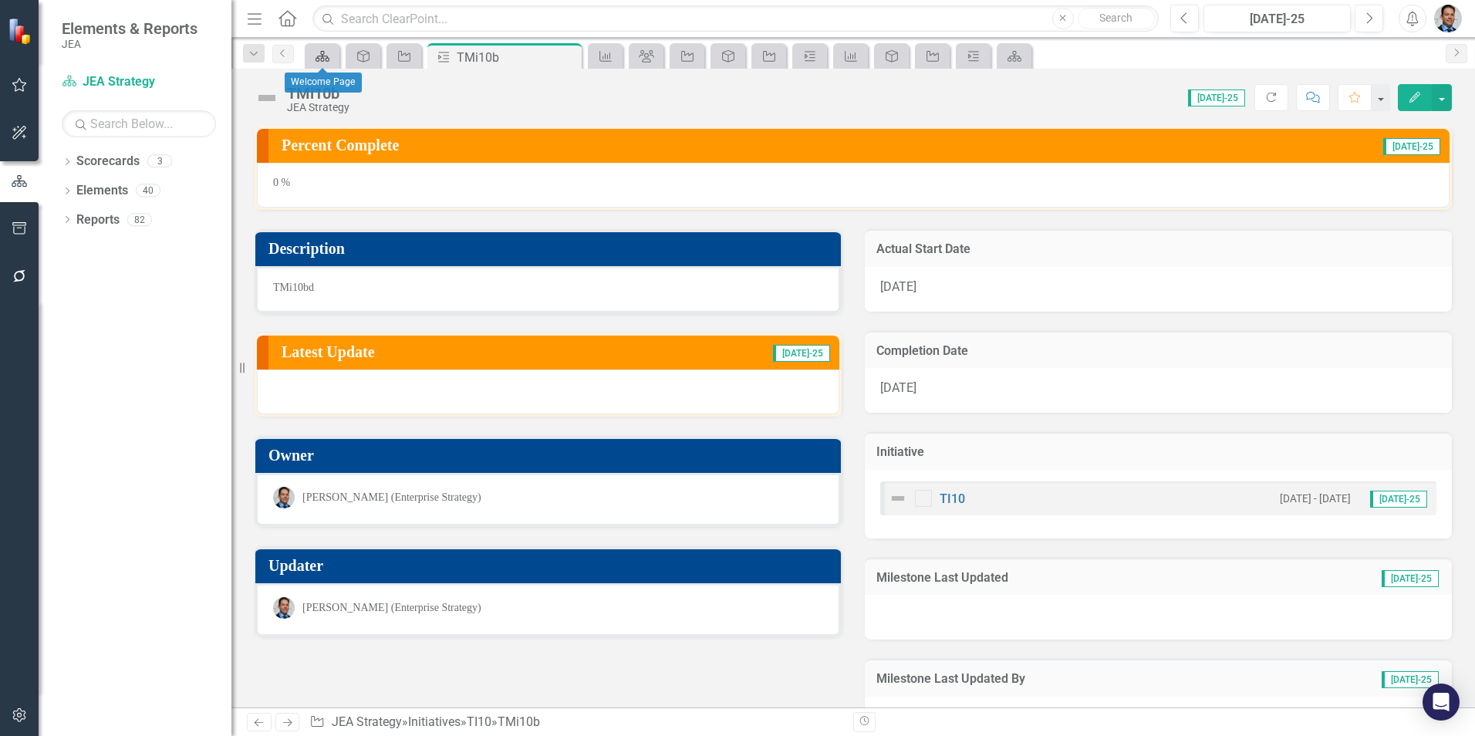
click at [324, 56] on icon at bounding box center [322, 56] width 14 height 11
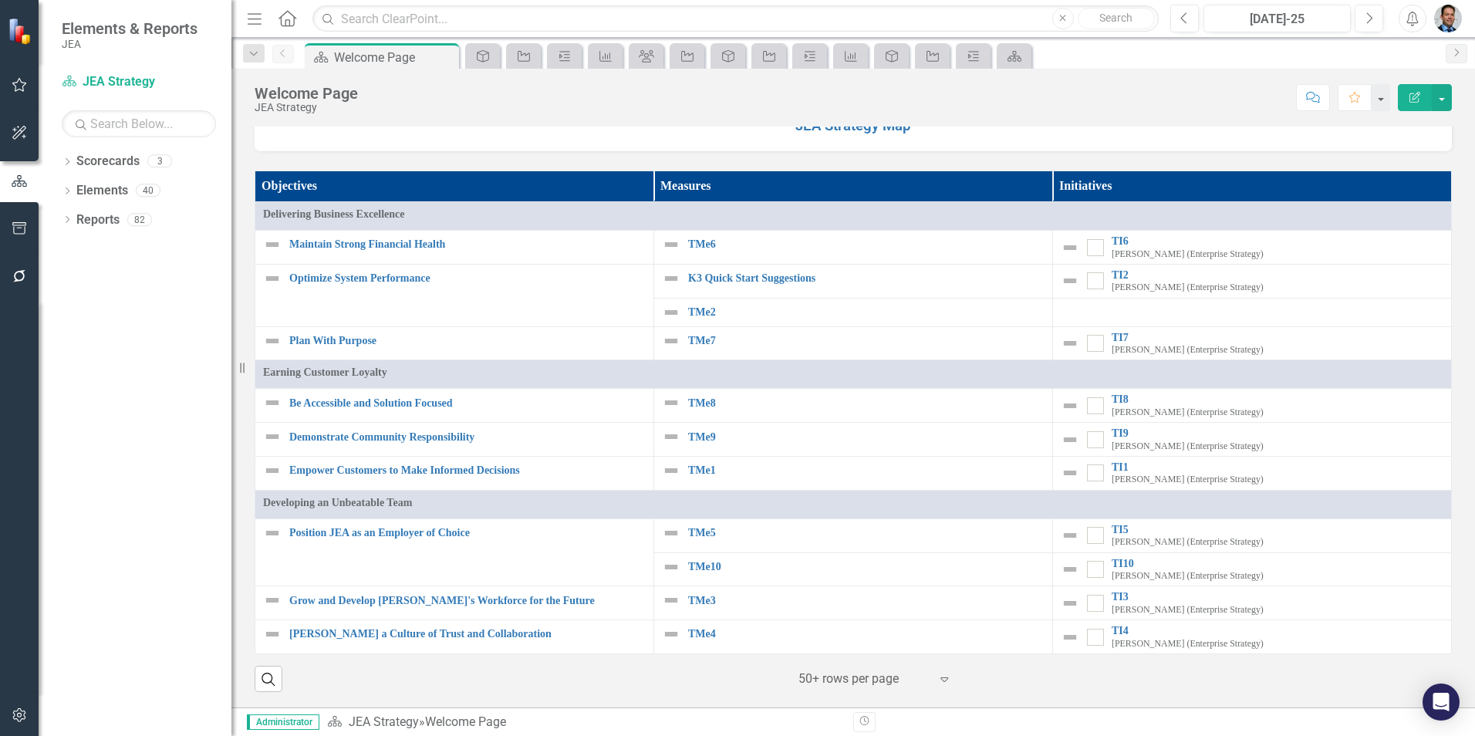
scroll to position [1342, 0]
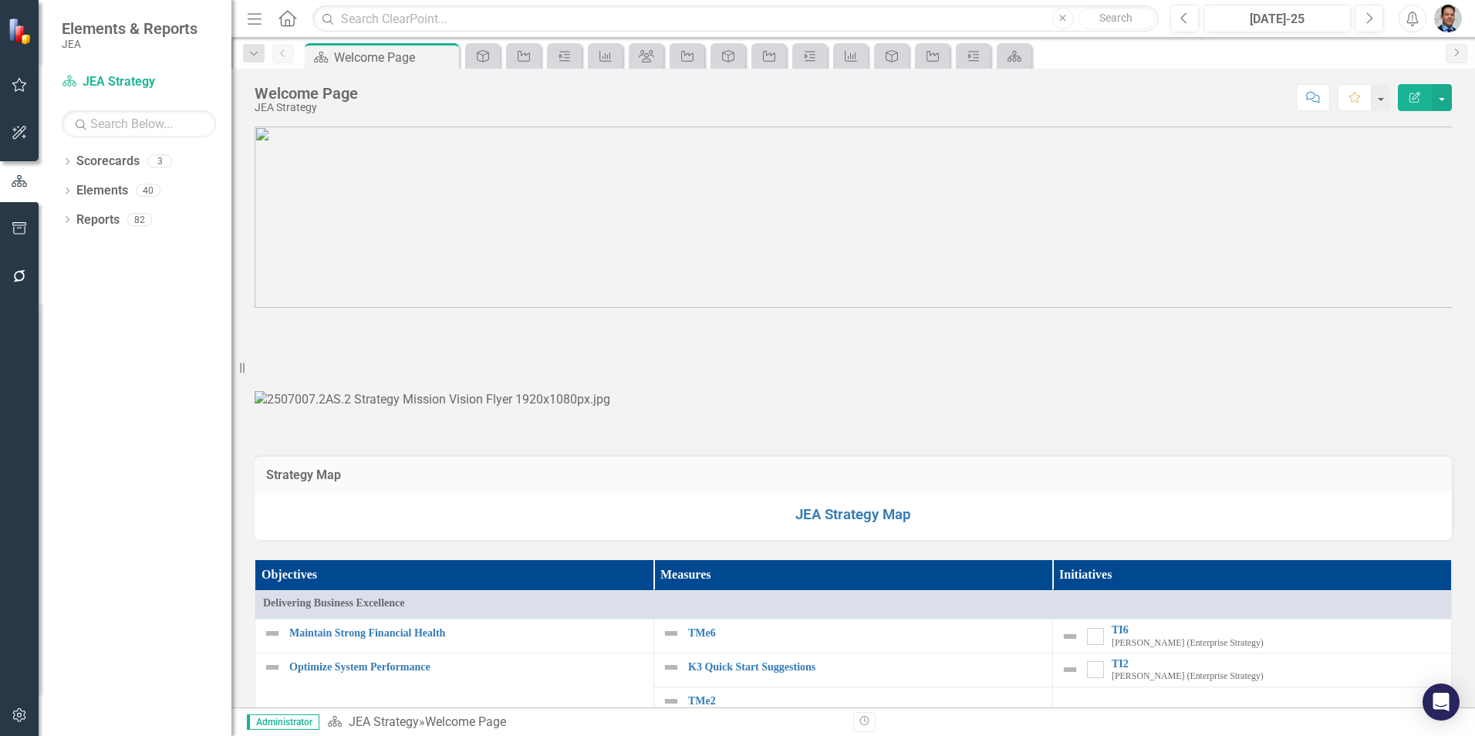
scroll to position [1342, 0]
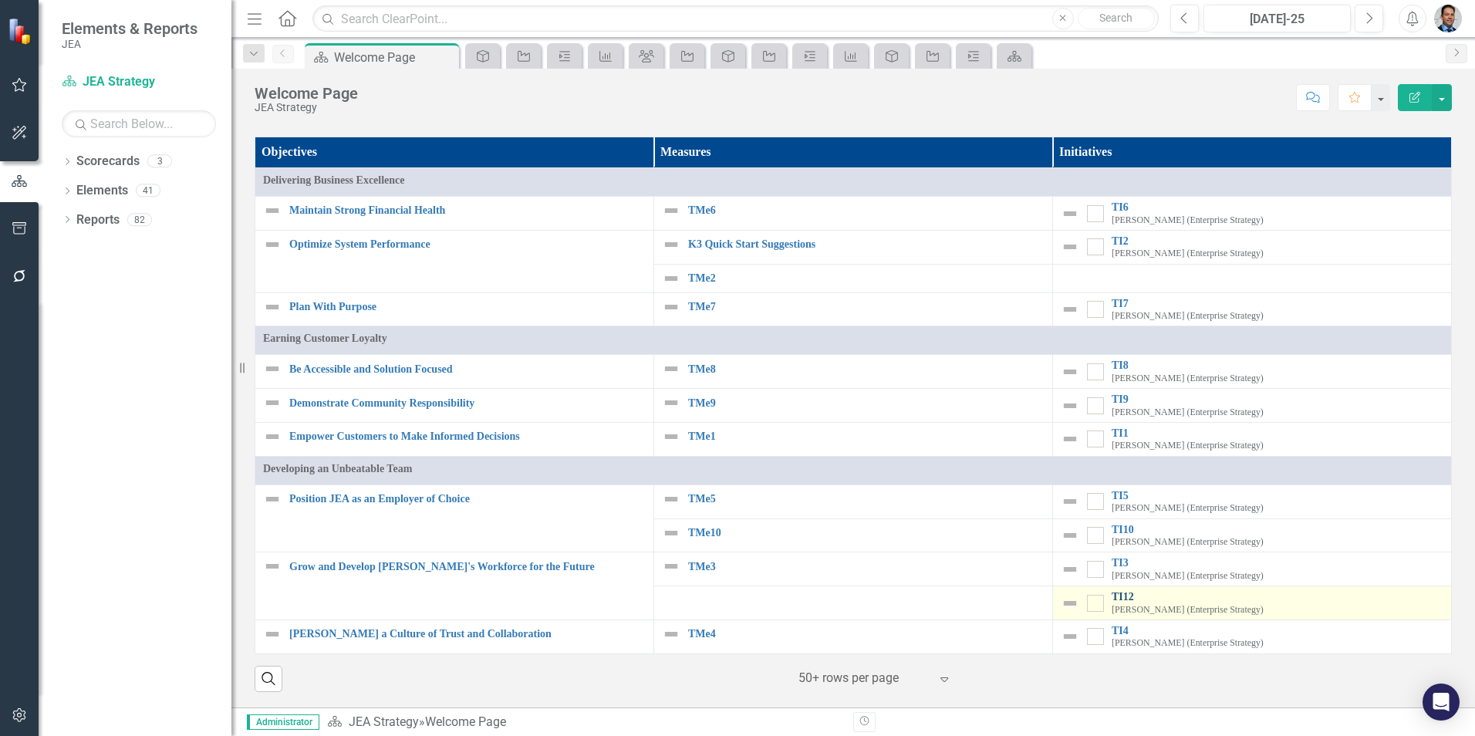
click at [1112, 602] on link "TI12" at bounding box center [1278, 597] width 332 height 12
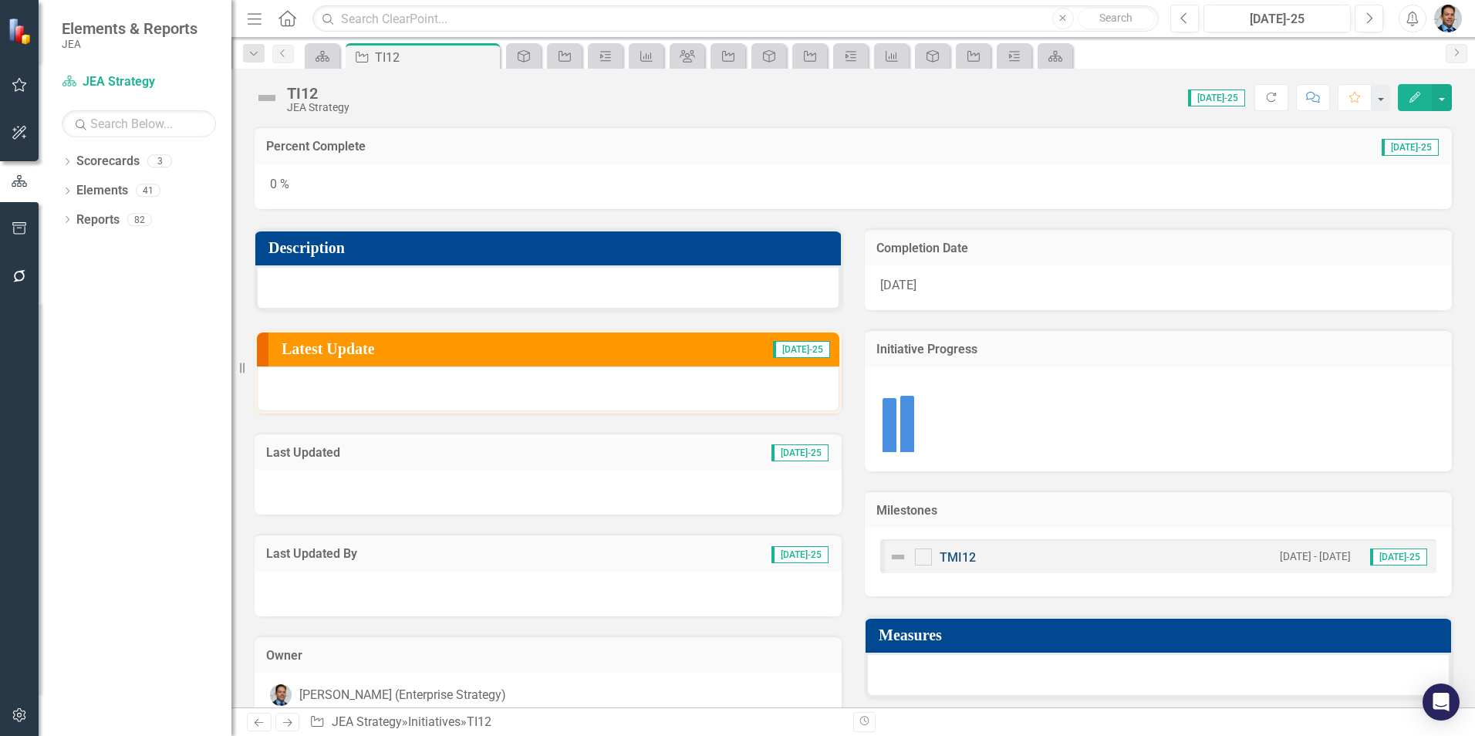
click at [960, 558] on link "TMI12" at bounding box center [958, 557] width 36 height 15
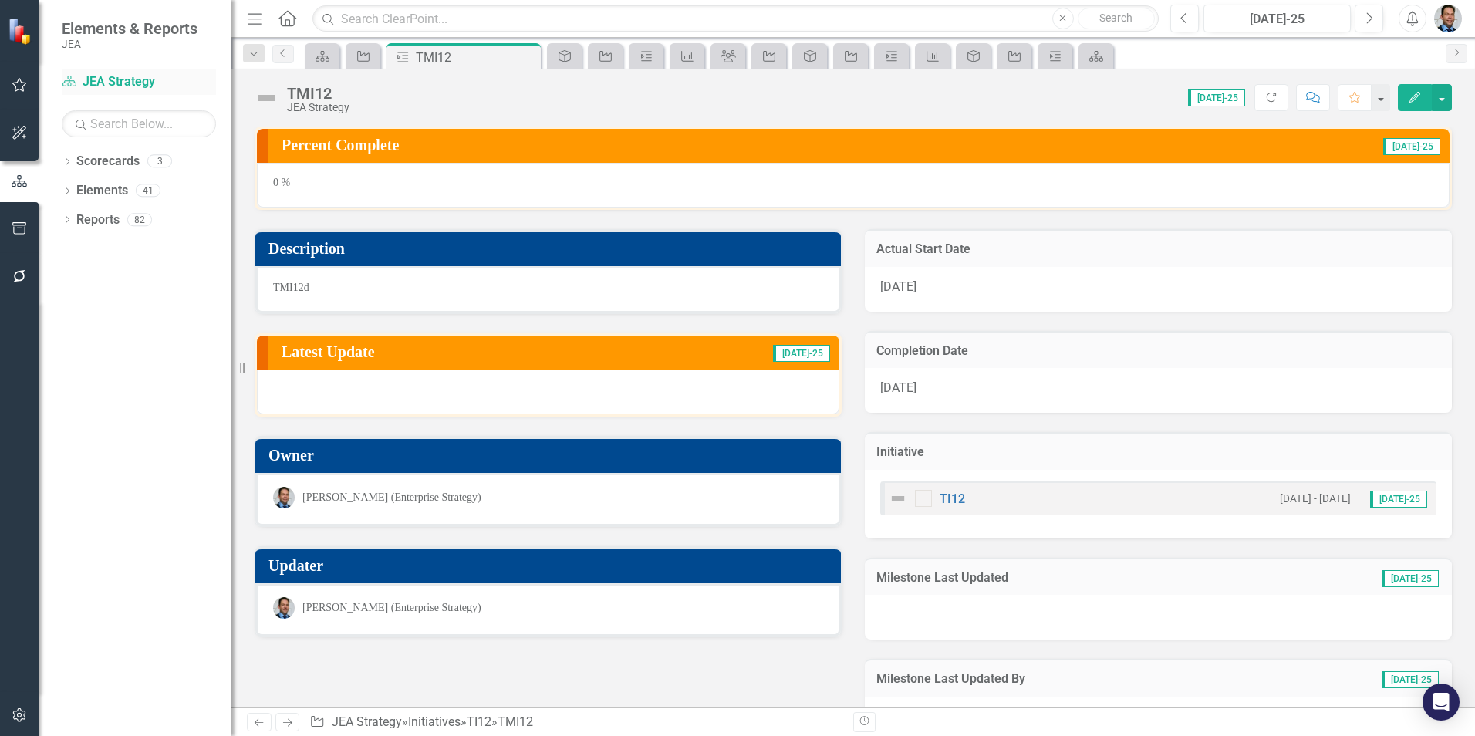
click at [87, 80] on link "Scorecard JEA Strategy" at bounding box center [139, 82] width 154 height 18
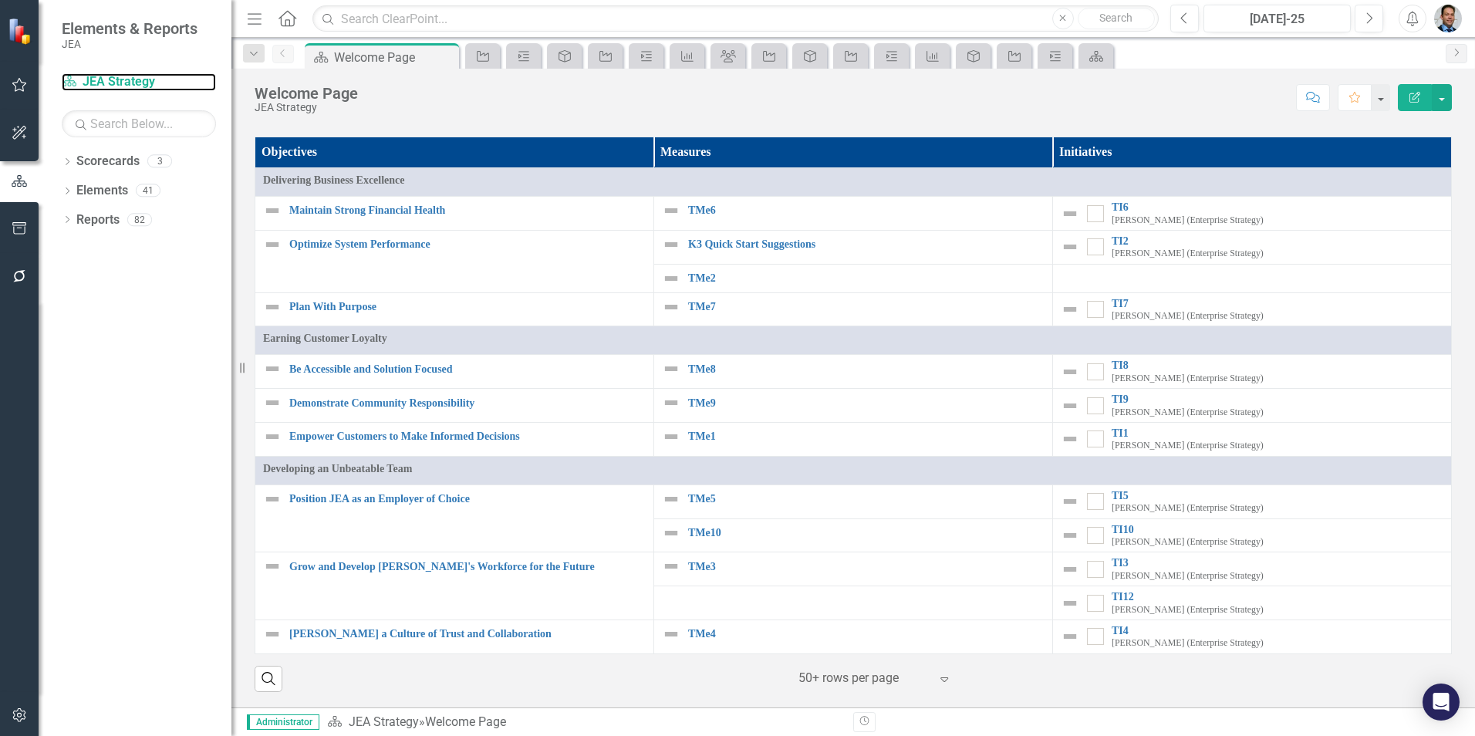
scroll to position [1376, 0]
click at [491, 58] on icon "Initiative" at bounding box center [482, 56] width 15 height 12
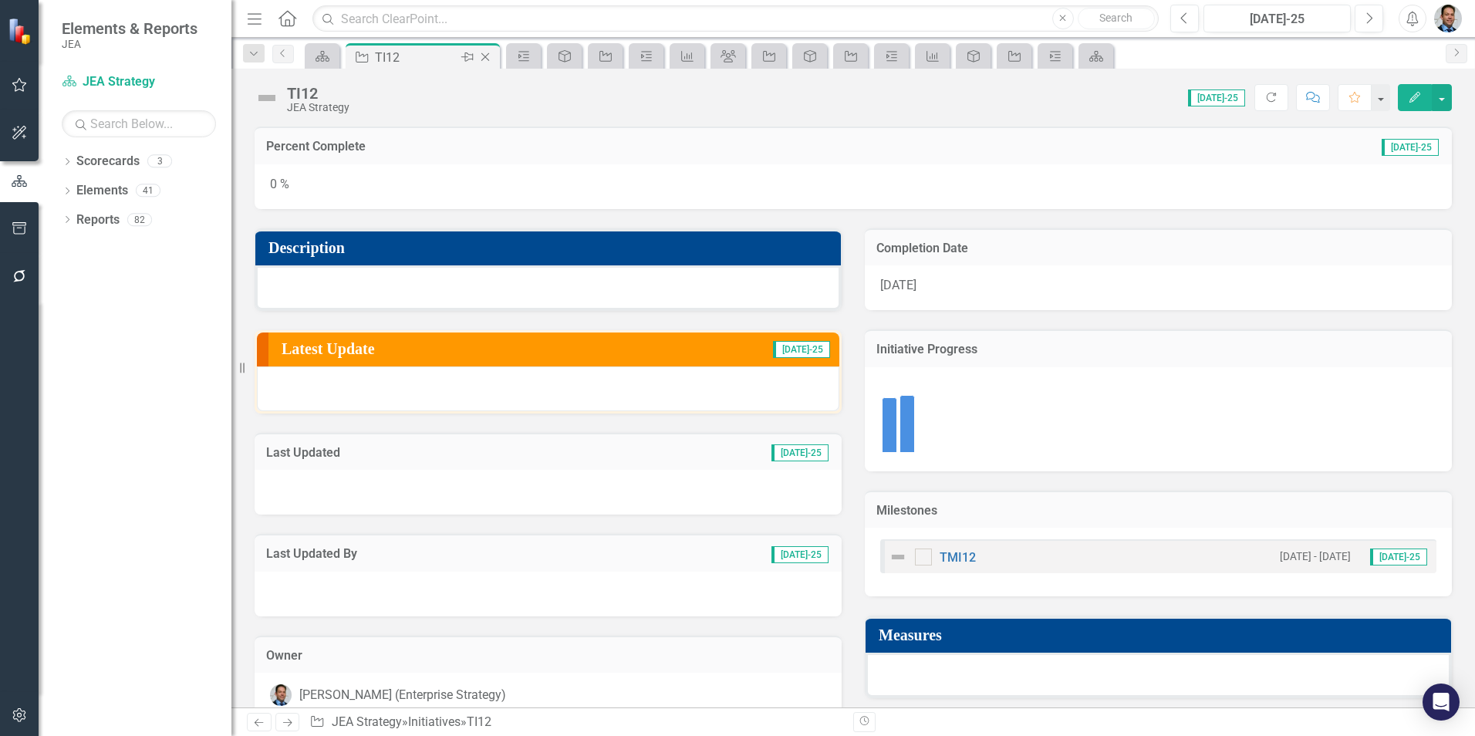
click at [481, 55] on icon "Close" at bounding box center [484, 57] width 15 height 12
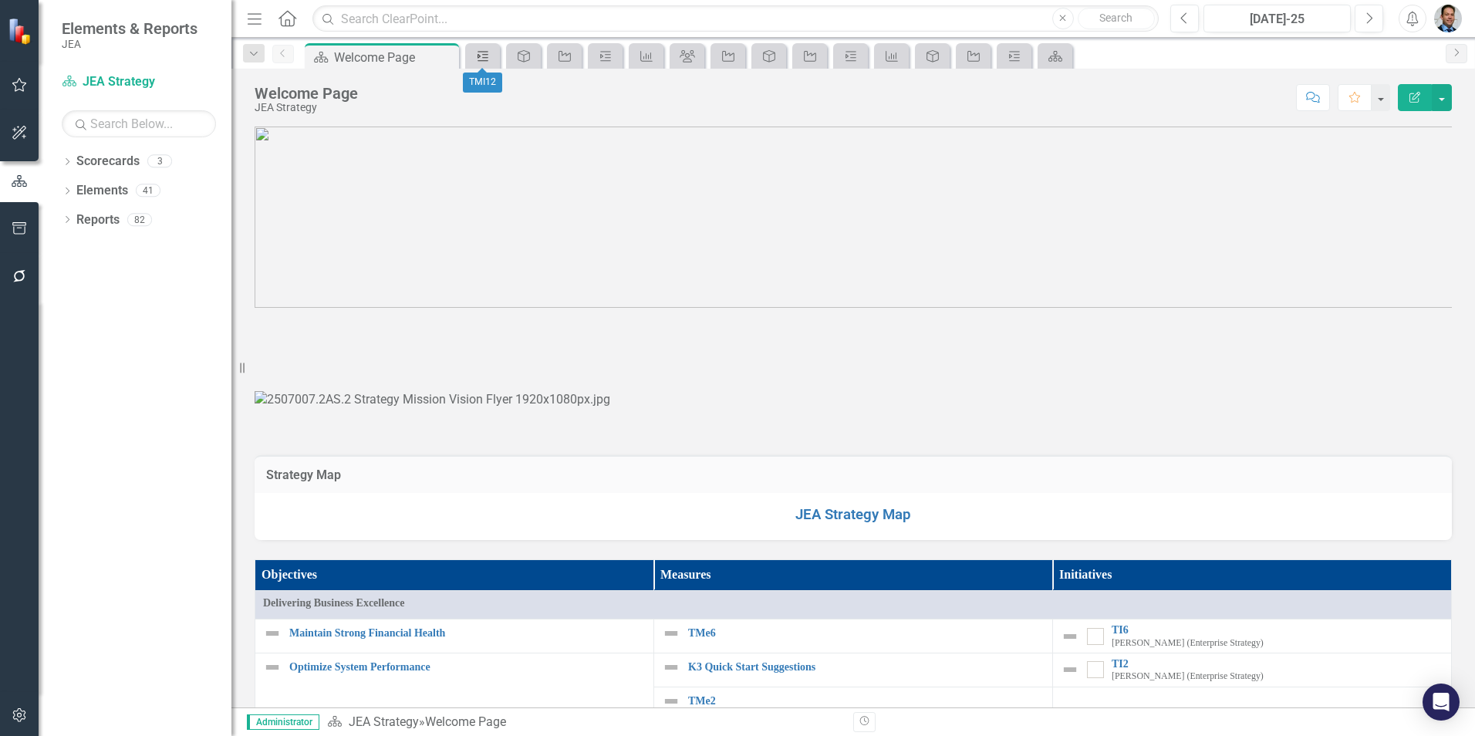
click at [481, 55] on icon "Milestone" at bounding box center [482, 56] width 15 height 12
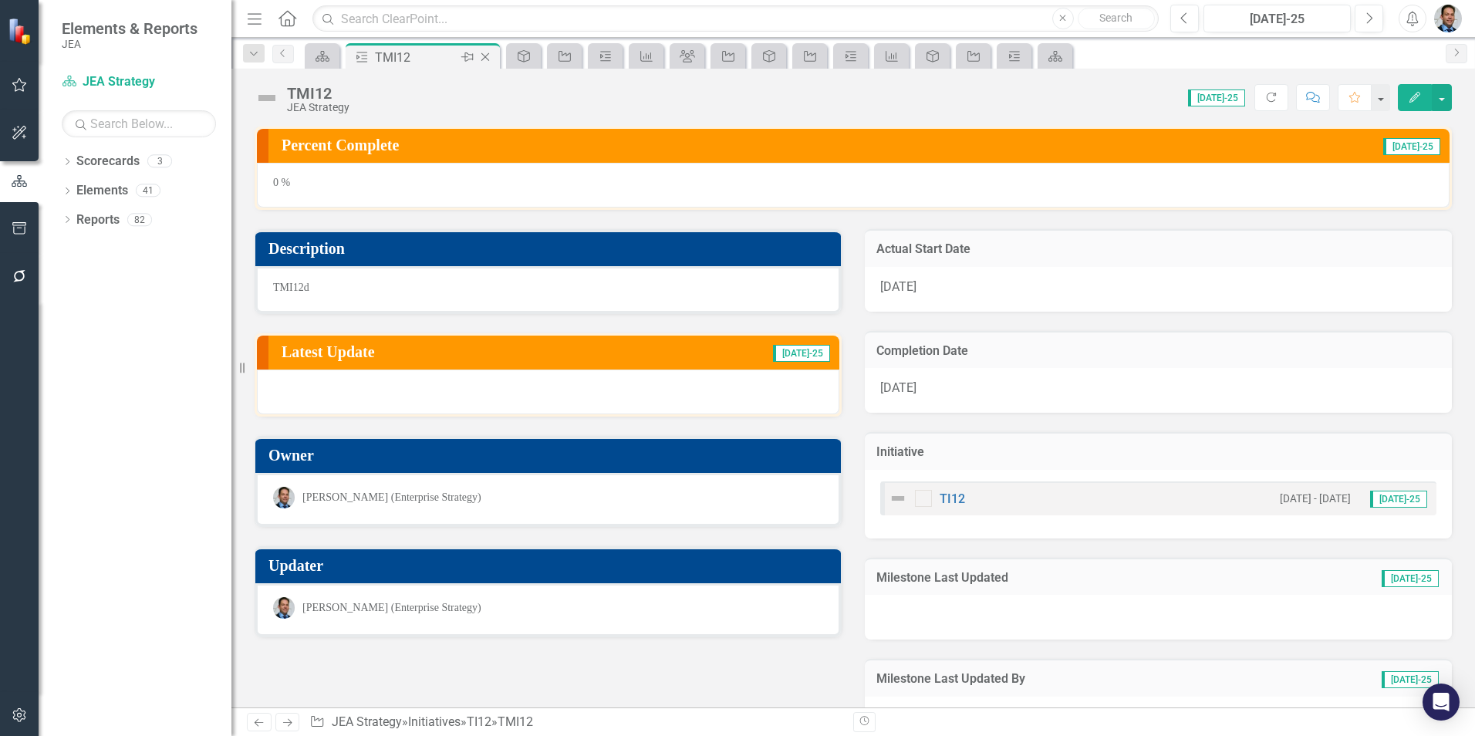
click at [484, 57] on icon "Close" at bounding box center [484, 57] width 15 height 12
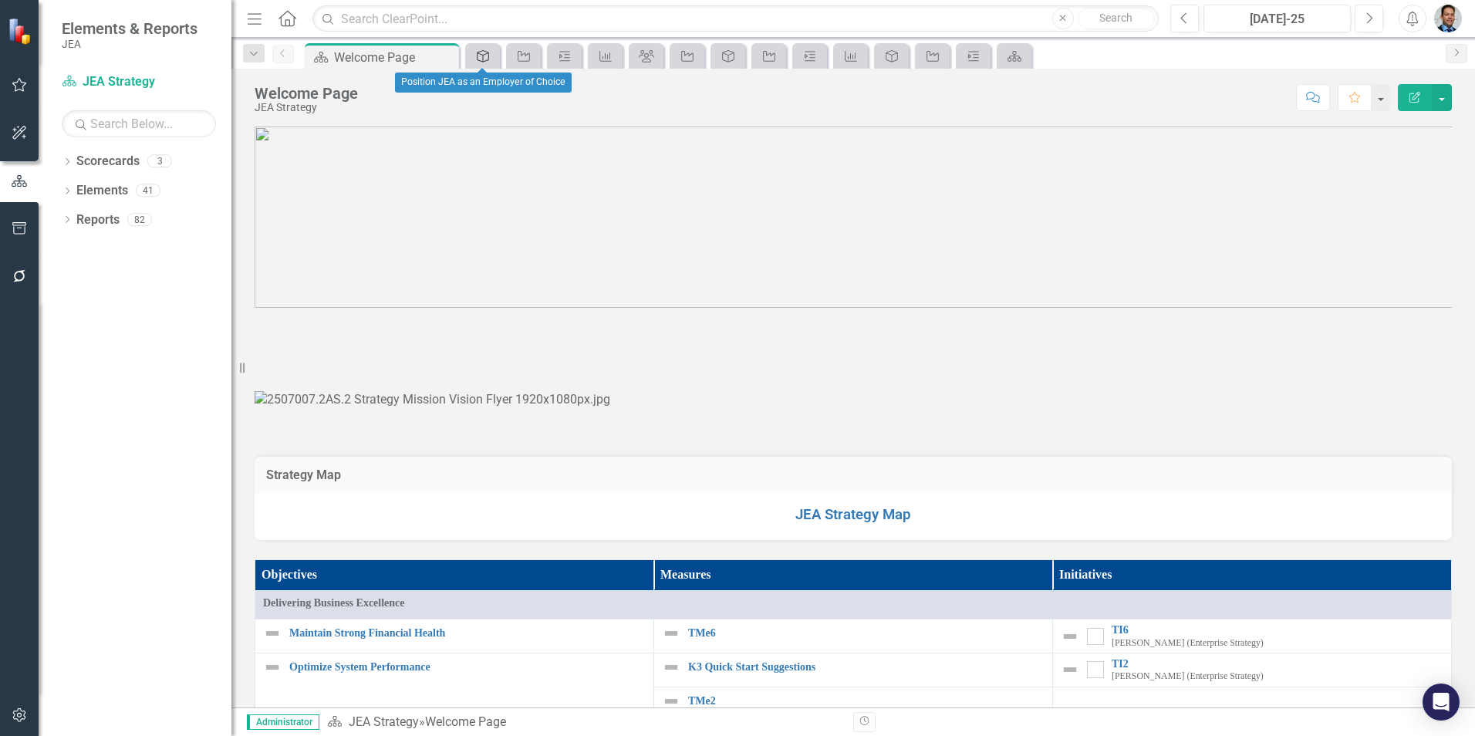
click at [484, 57] on icon "Objective" at bounding box center [482, 56] width 15 height 12
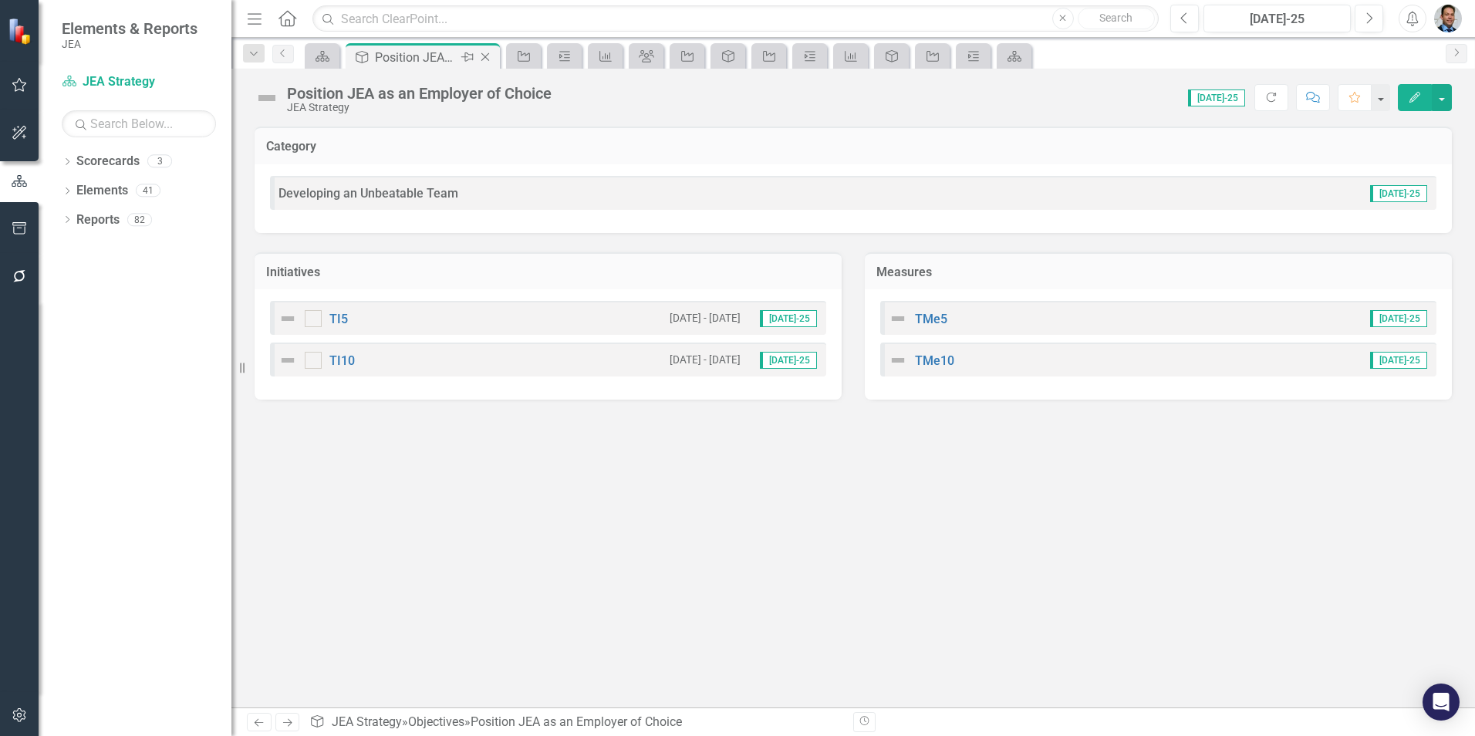
click at [484, 57] on icon "Close" at bounding box center [484, 57] width 15 height 12
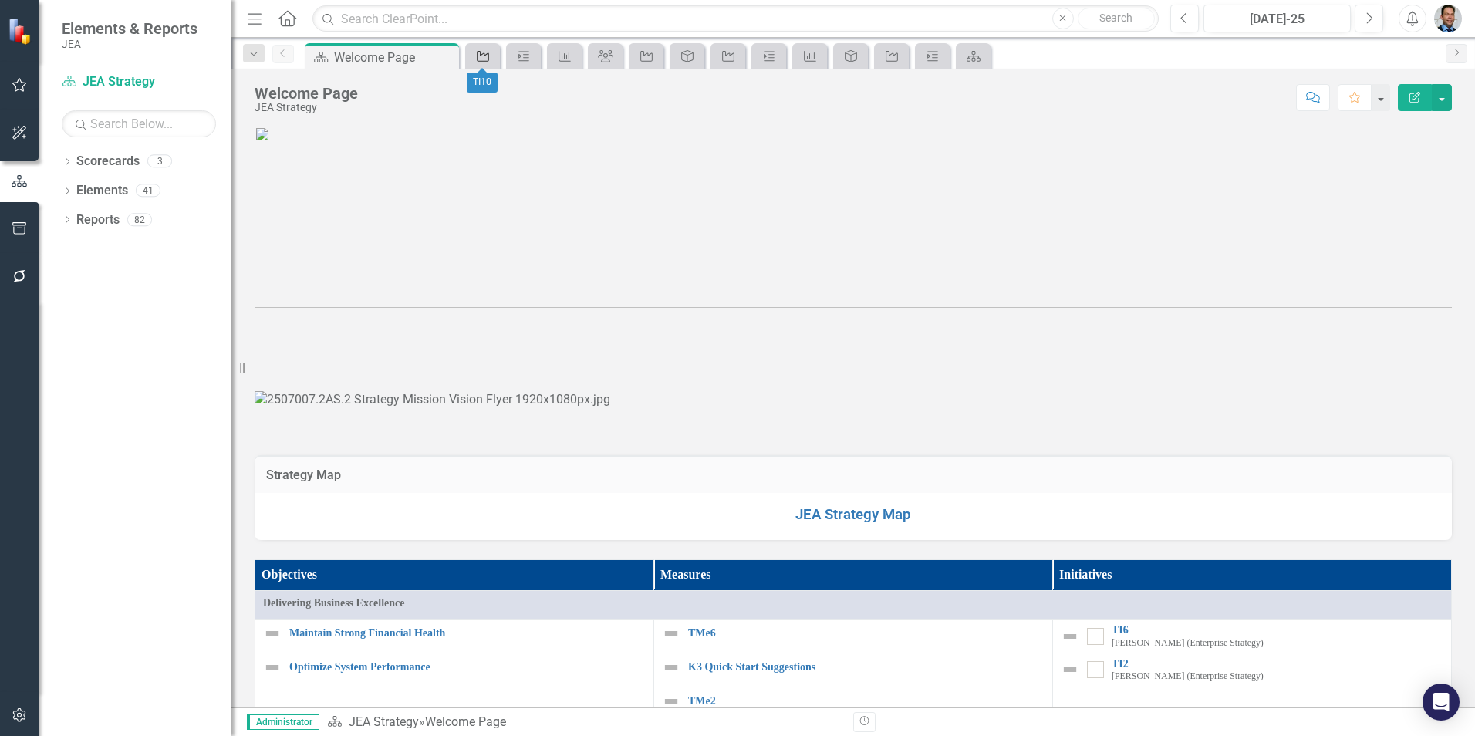
click at [484, 57] on icon "Initiative" at bounding box center [482, 56] width 15 height 12
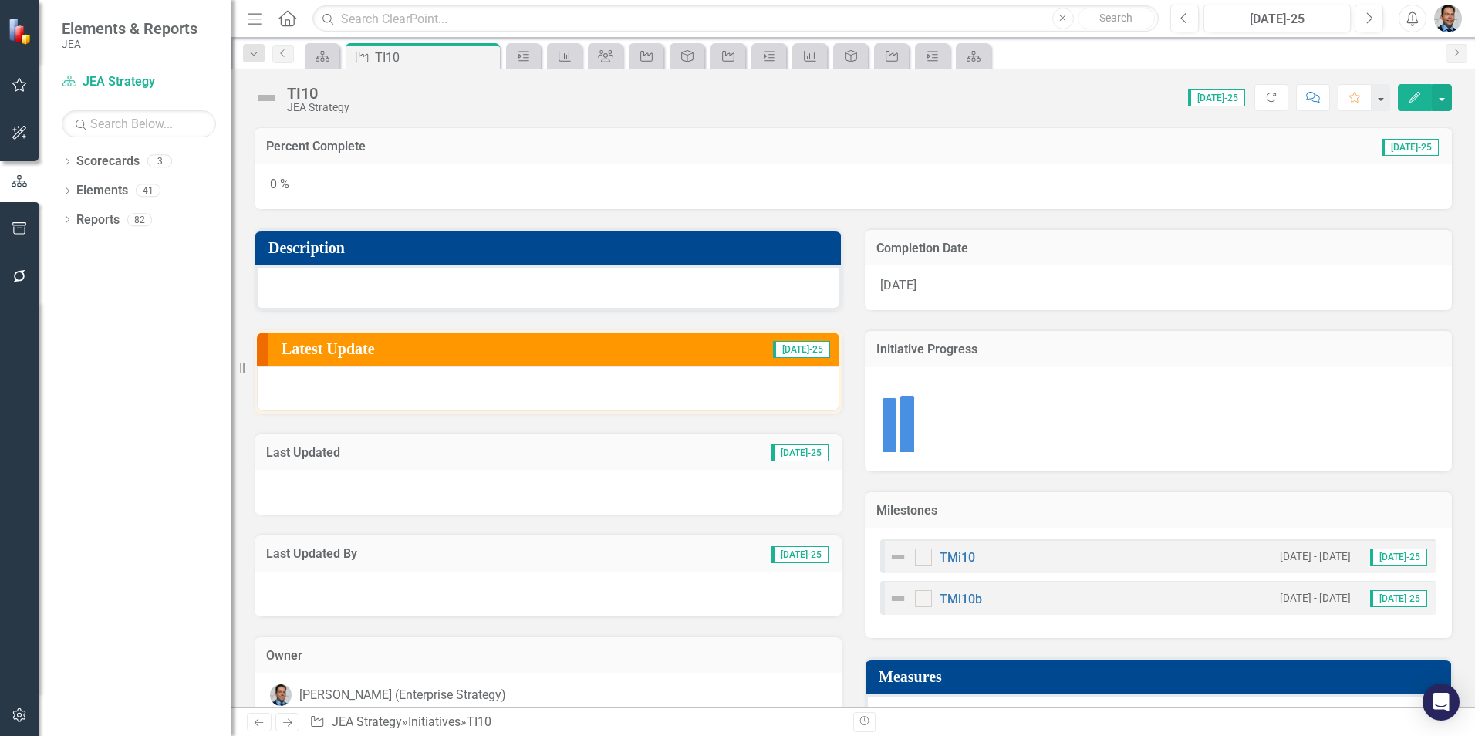
click at [0, 0] on icon "Close" at bounding box center [0, 0] width 0 height 0
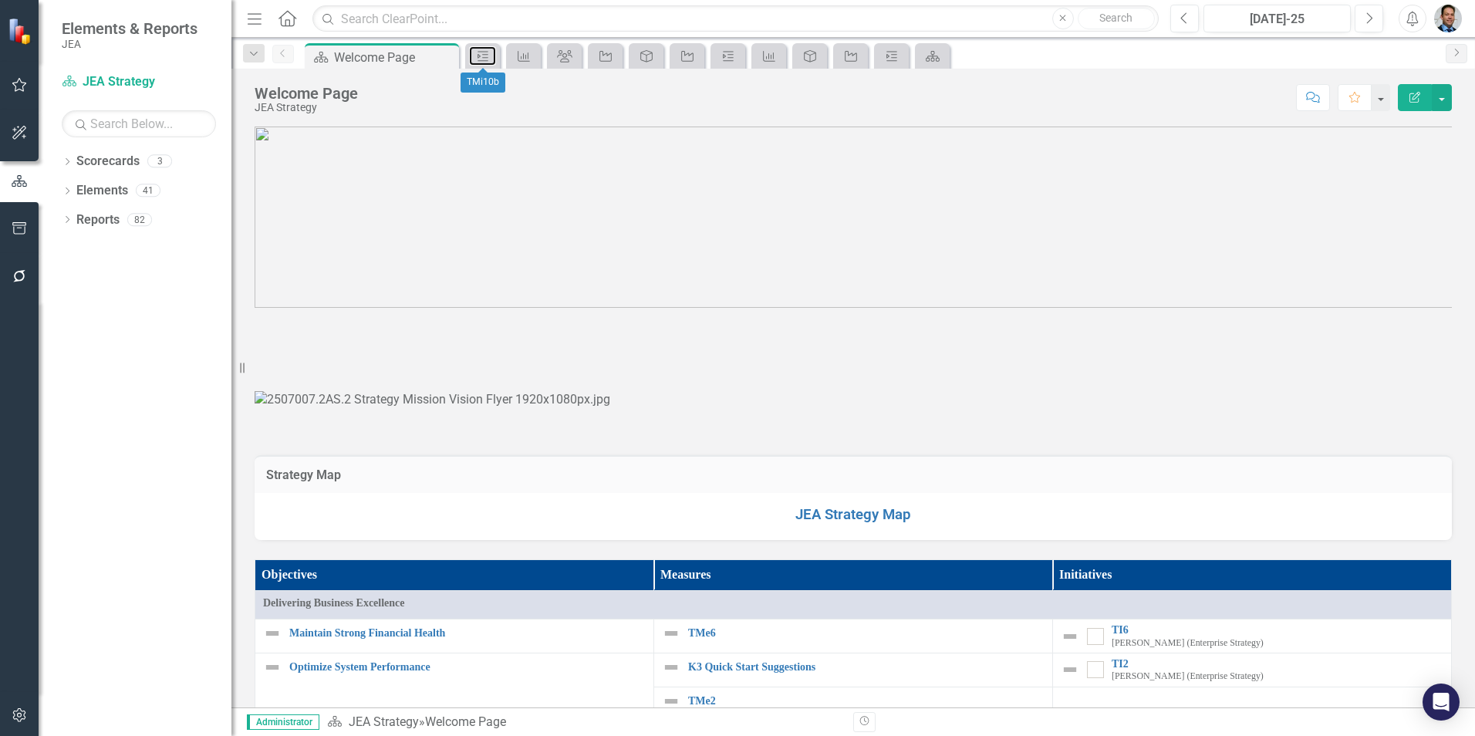
click at [484, 57] on icon at bounding box center [482, 56] width 11 height 10
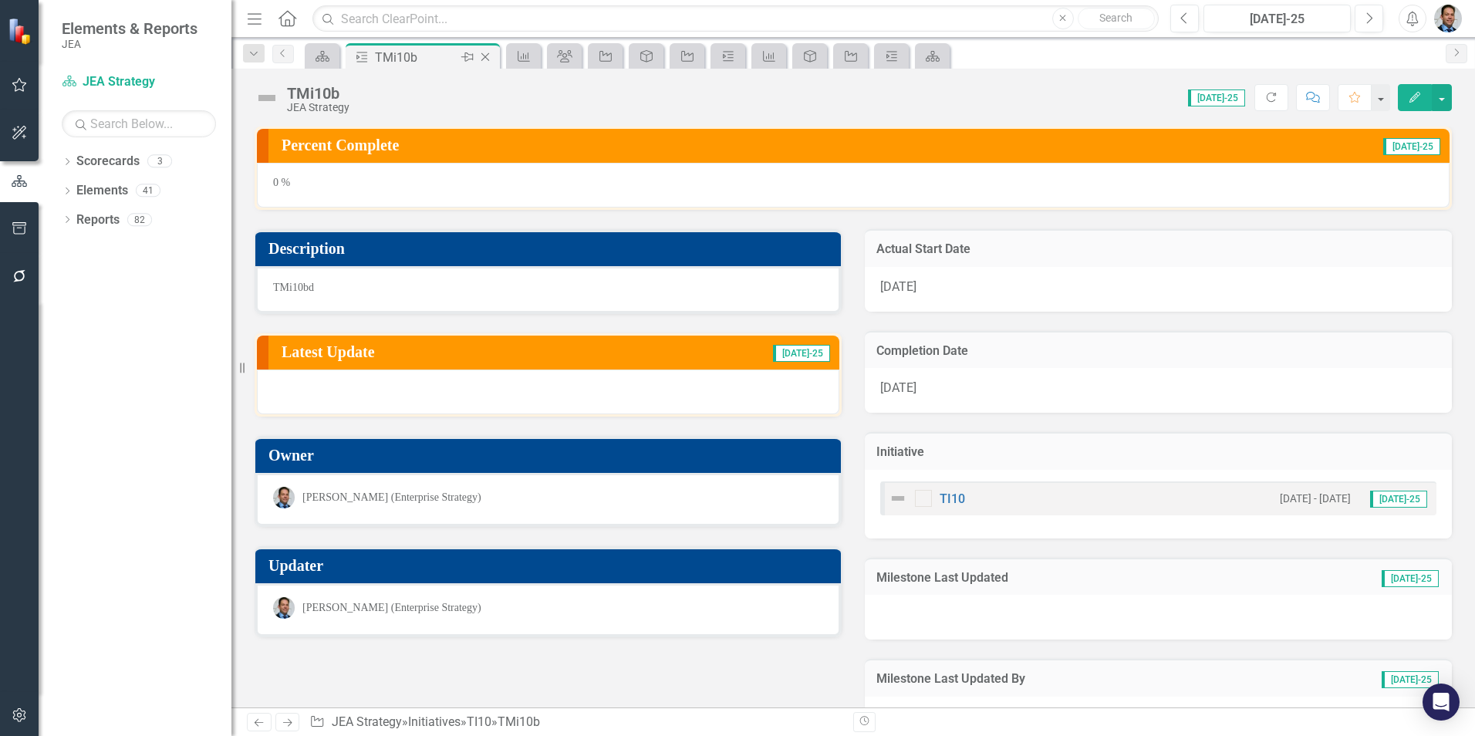
click at [484, 57] on icon "Close" at bounding box center [484, 57] width 15 height 12
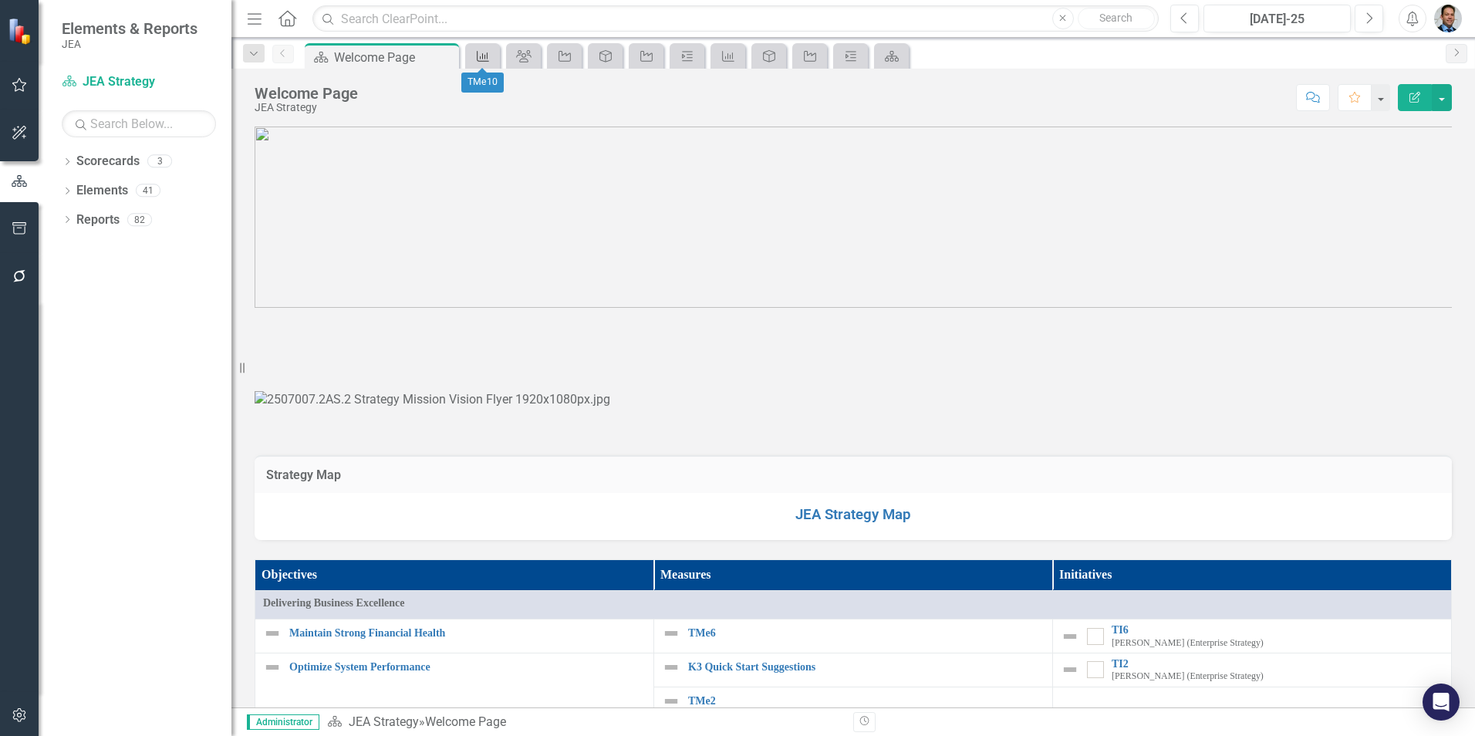
click at [484, 57] on icon "Measure" at bounding box center [482, 56] width 15 height 12
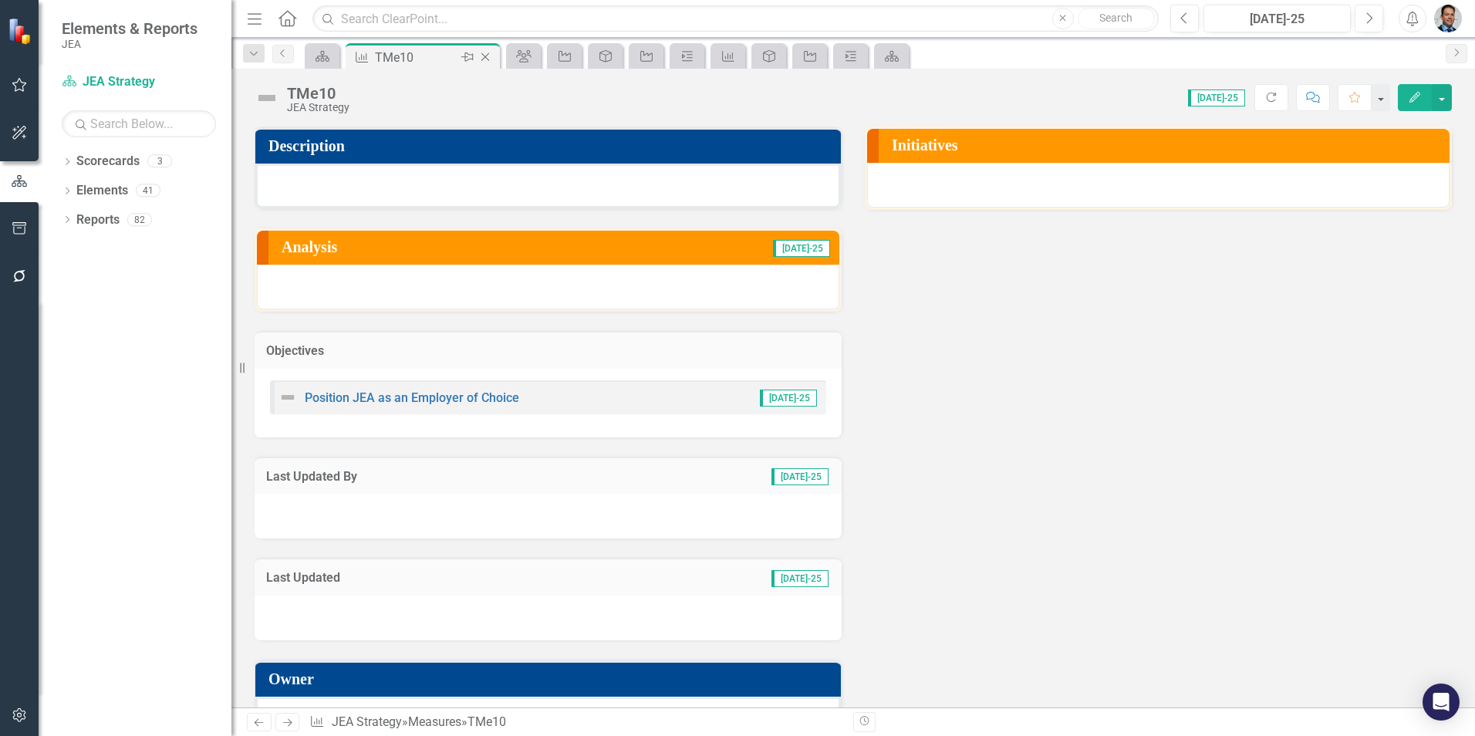
click at [484, 57] on icon "Close" at bounding box center [484, 57] width 15 height 12
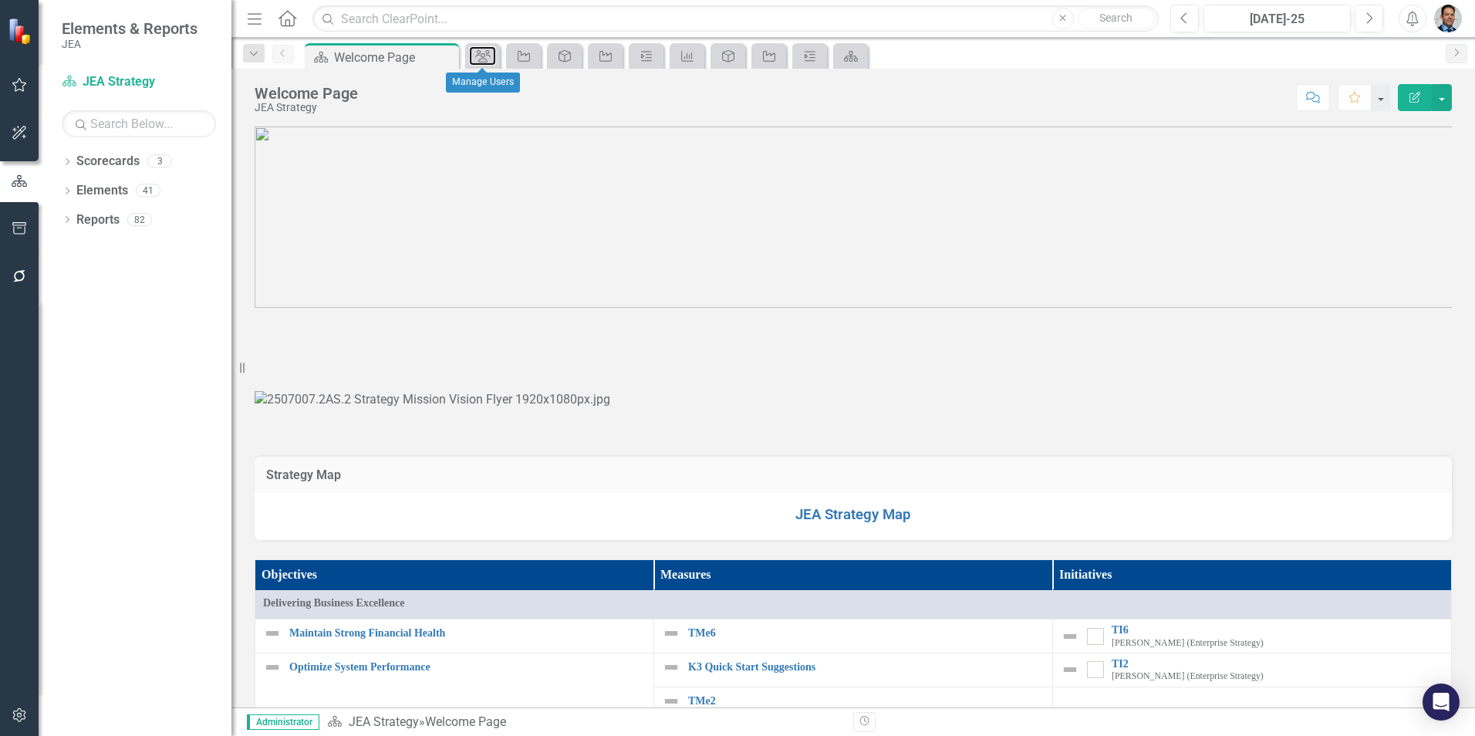
click at [484, 57] on icon at bounding box center [482, 56] width 15 height 12
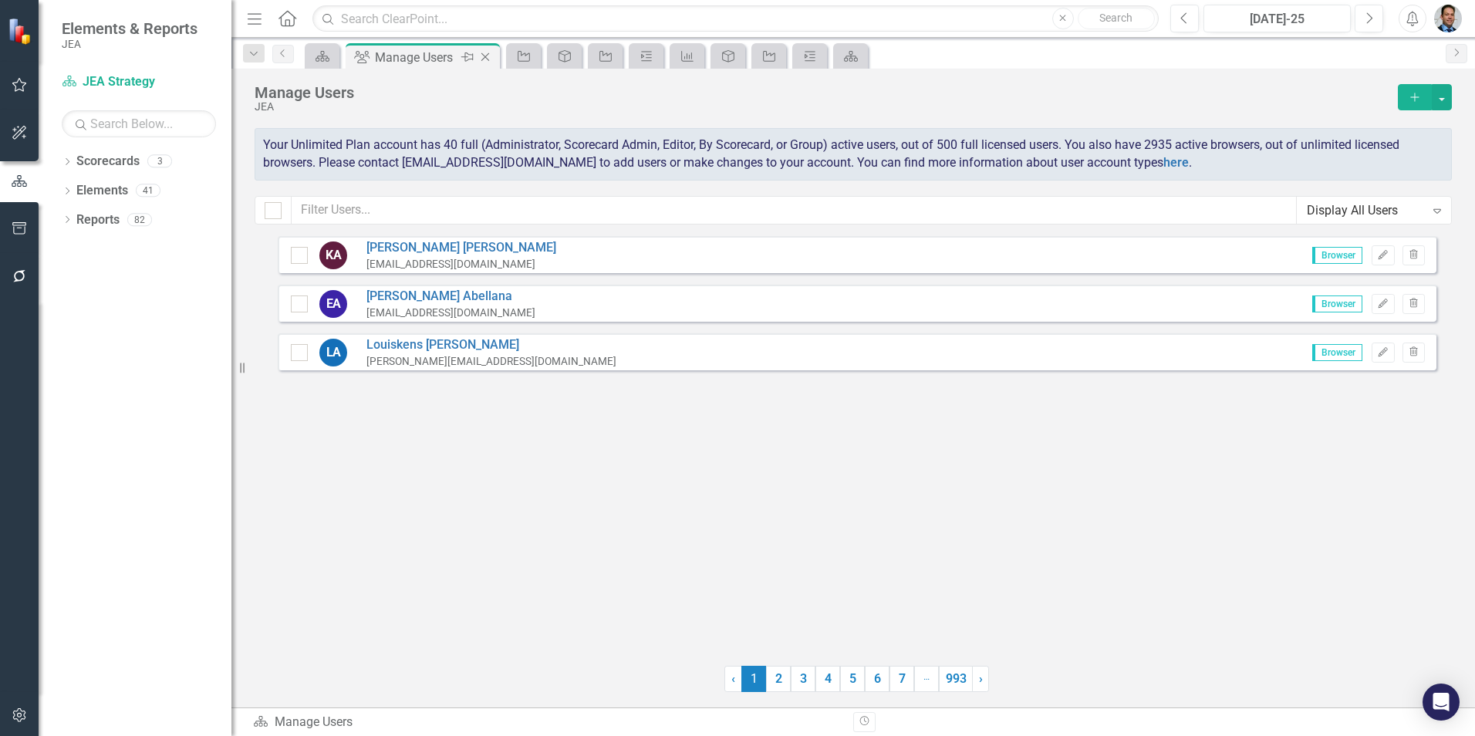
click at [484, 57] on icon "Close" at bounding box center [484, 57] width 15 height 12
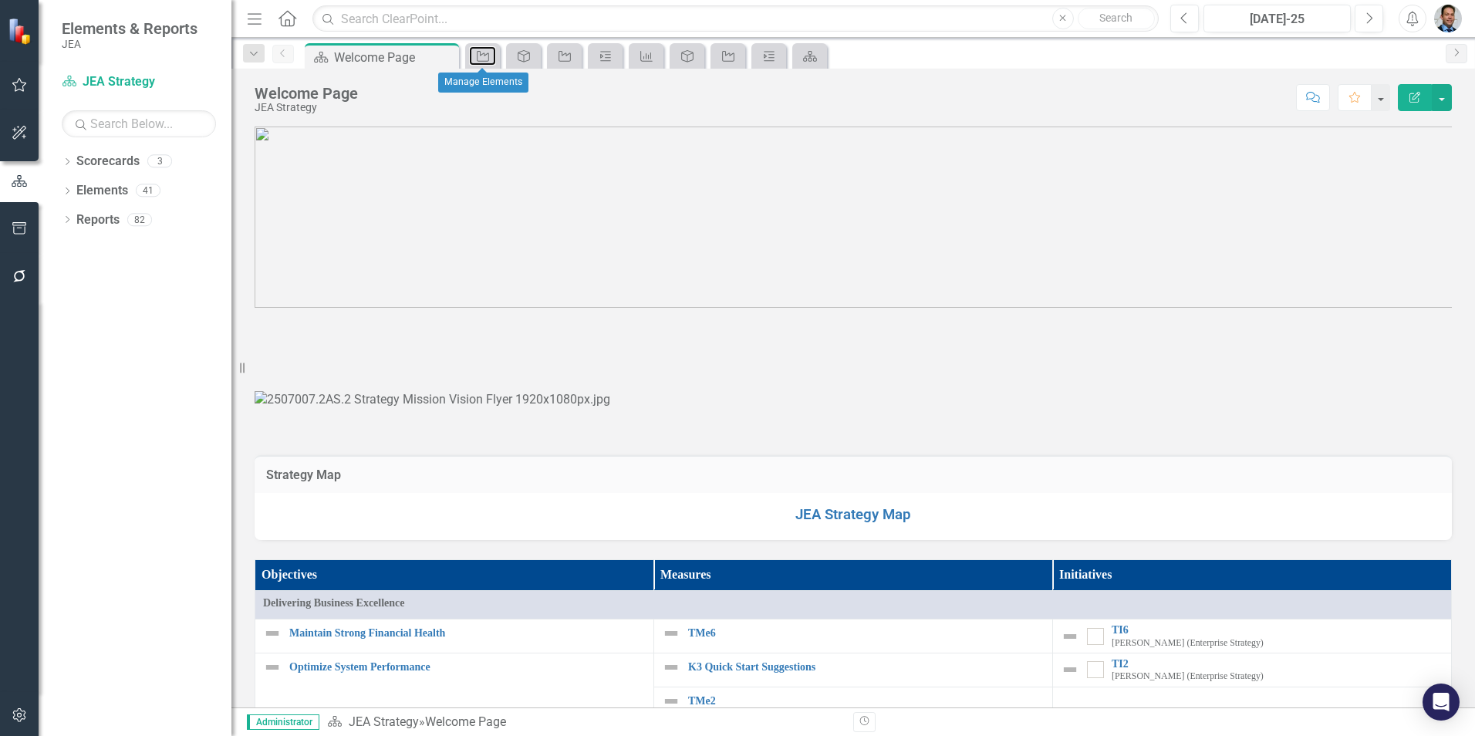
click at [484, 57] on icon "Initiative" at bounding box center [482, 56] width 15 height 12
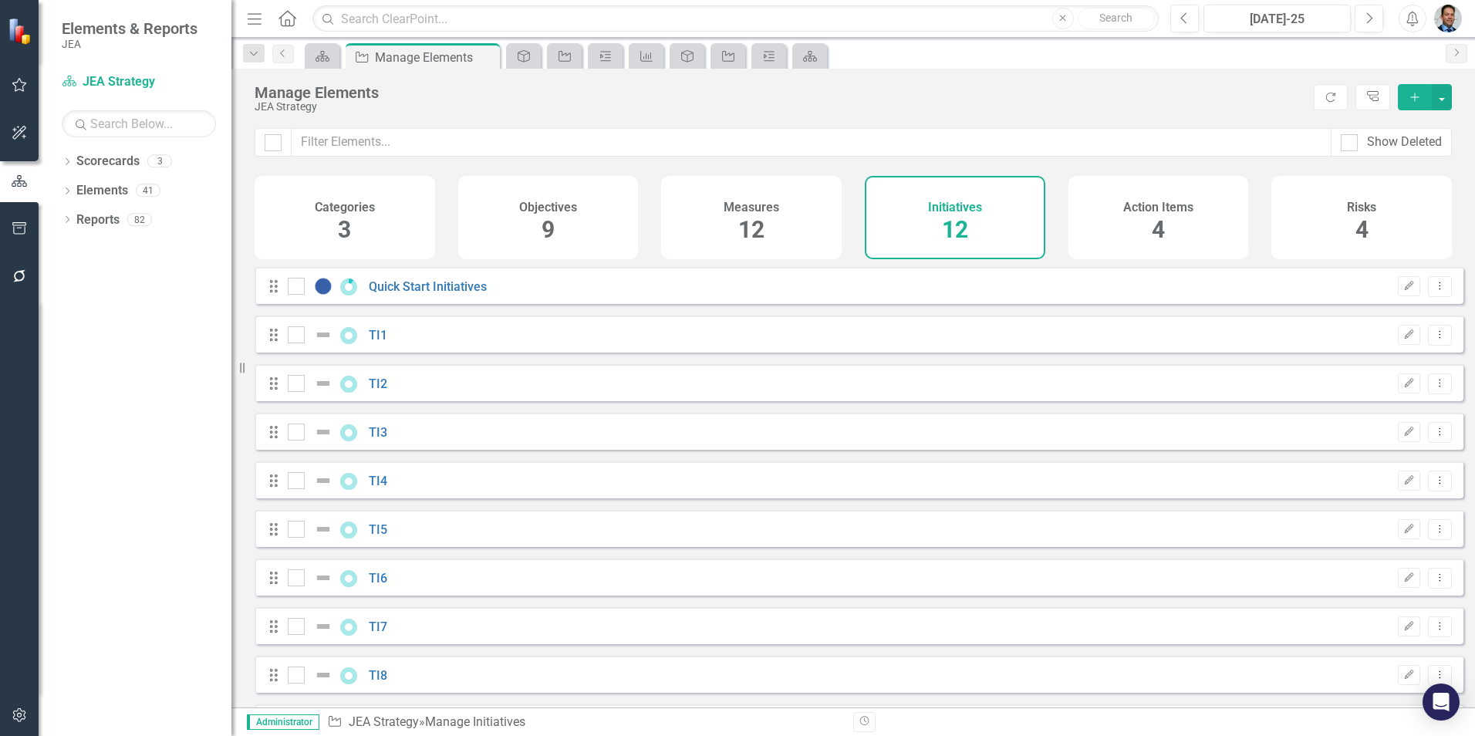
click at [0, 0] on icon "Close" at bounding box center [0, 0] width 0 height 0
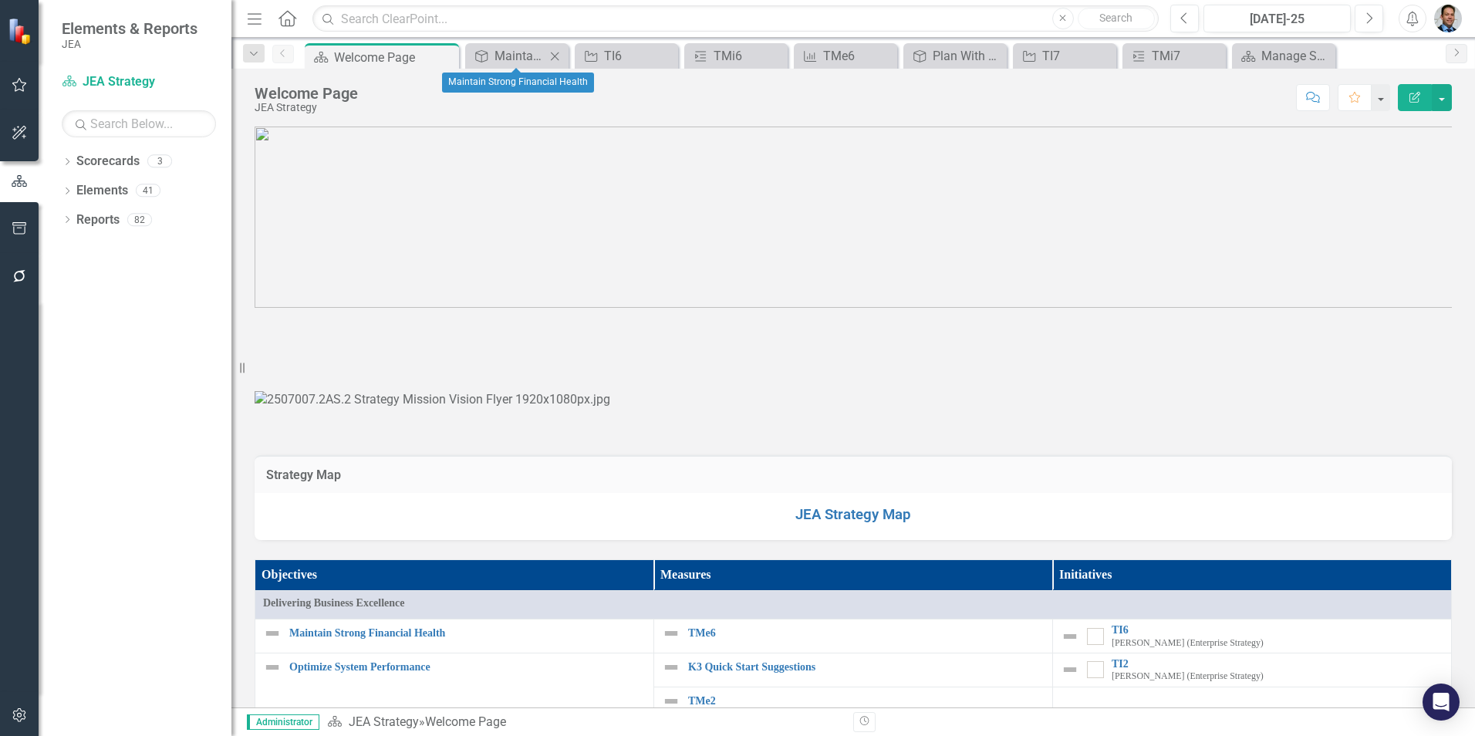
click at [555, 56] on icon at bounding box center [555, 56] width 8 height 8
click at [566, 56] on icon "Close" at bounding box center [567, 56] width 15 height 12
click at [587, 57] on icon "Close" at bounding box center [584, 56] width 15 height 12
click at [603, 53] on icon at bounding box center [606, 56] width 8 height 8
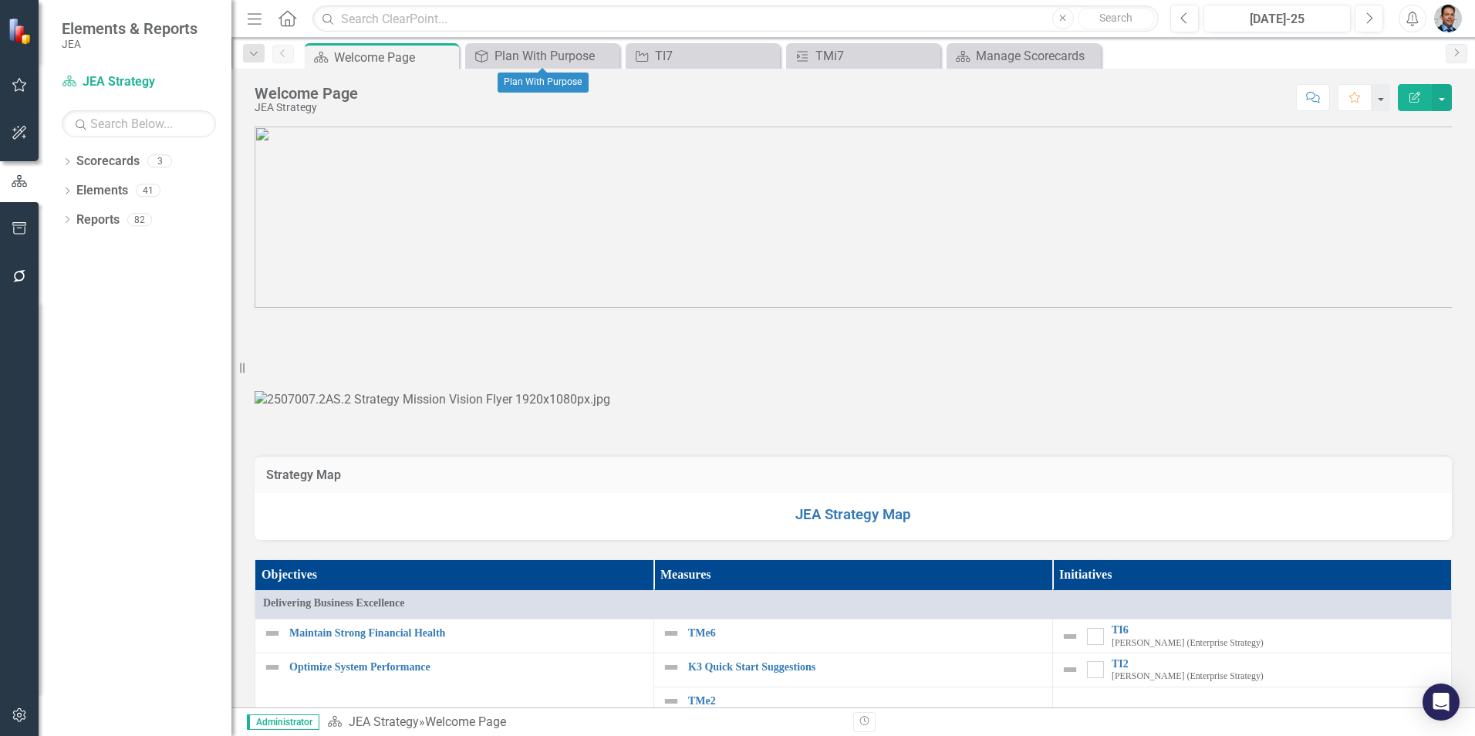
click at [0, 0] on icon at bounding box center [0, 0] width 0 height 0
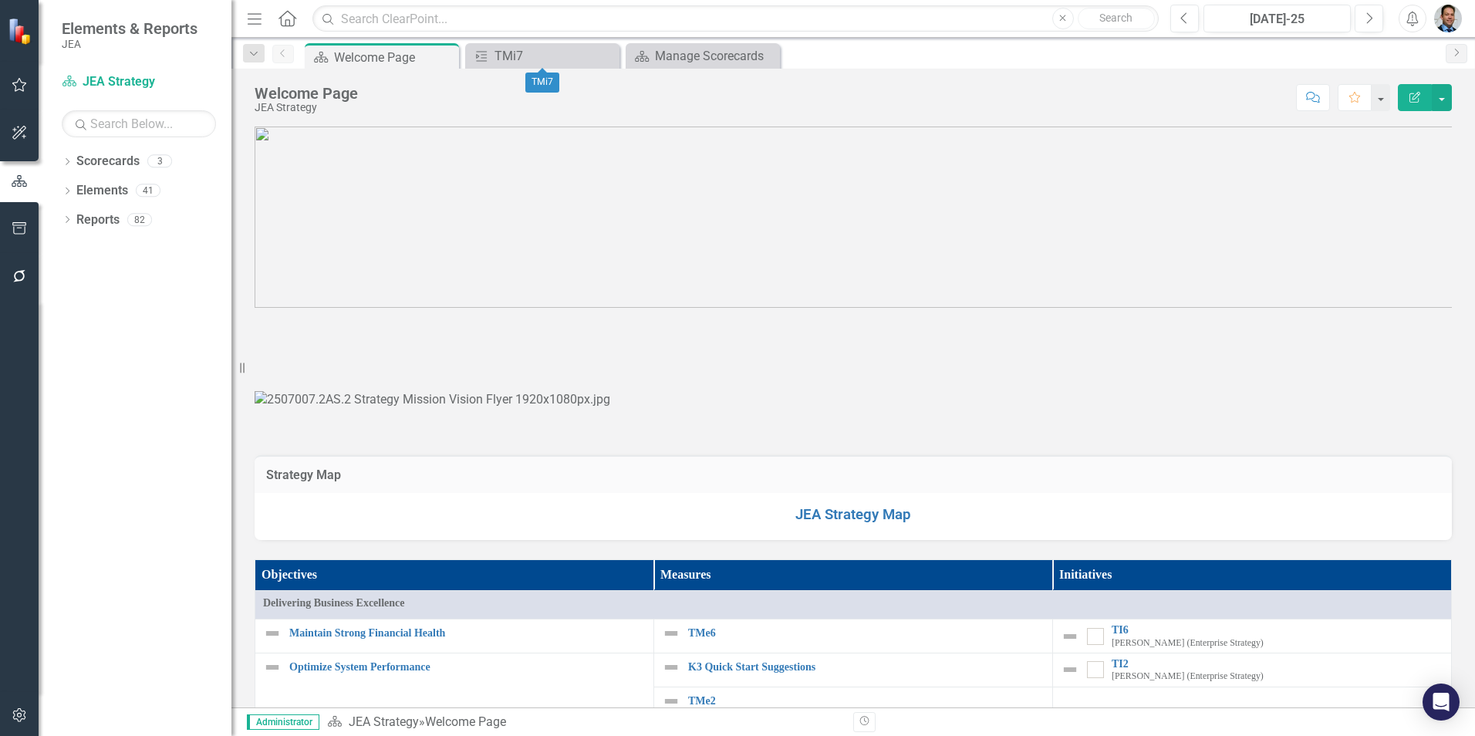
click at [0, 0] on icon at bounding box center [0, 0] width 0 height 0
click at [603, 56] on icon "Close" at bounding box center [605, 56] width 15 height 12
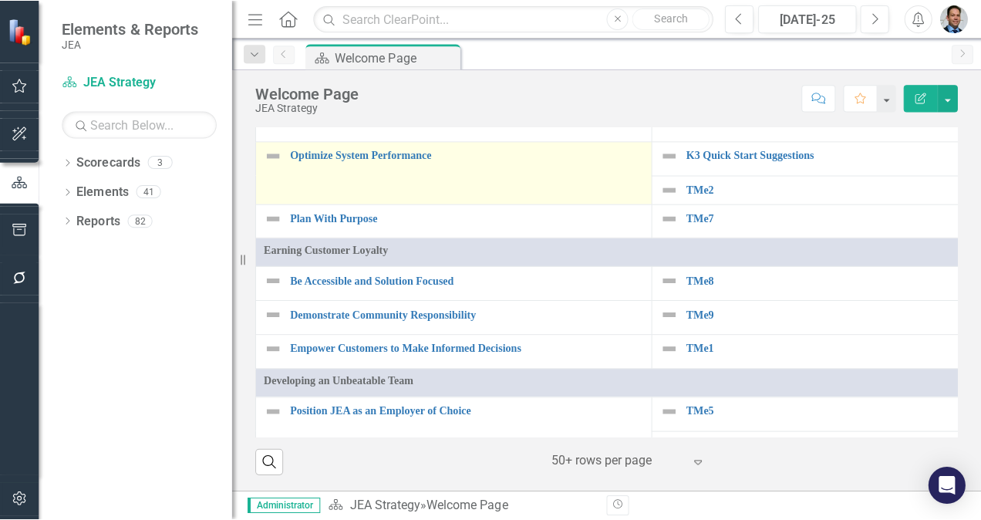
scroll to position [1014, 0]
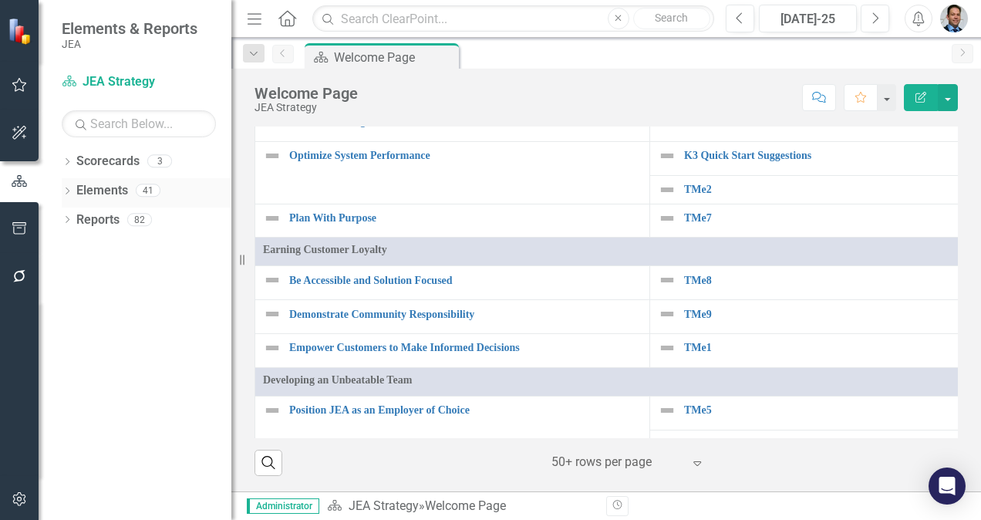
click at [108, 185] on link "Elements" at bounding box center [102, 191] width 52 height 18
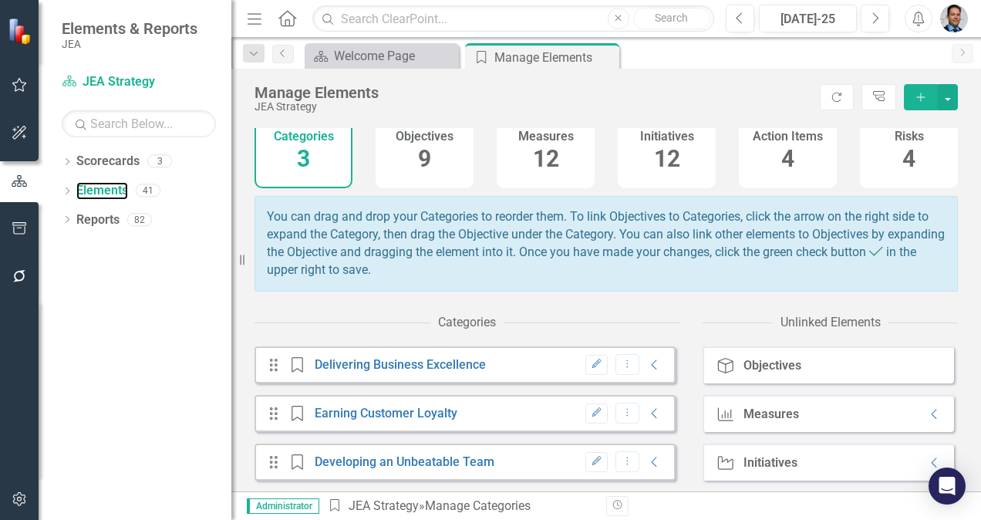
scroll to position [81, 0]
click at [647, 364] on icon "Collapse" at bounding box center [654, 365] width 15 height 12
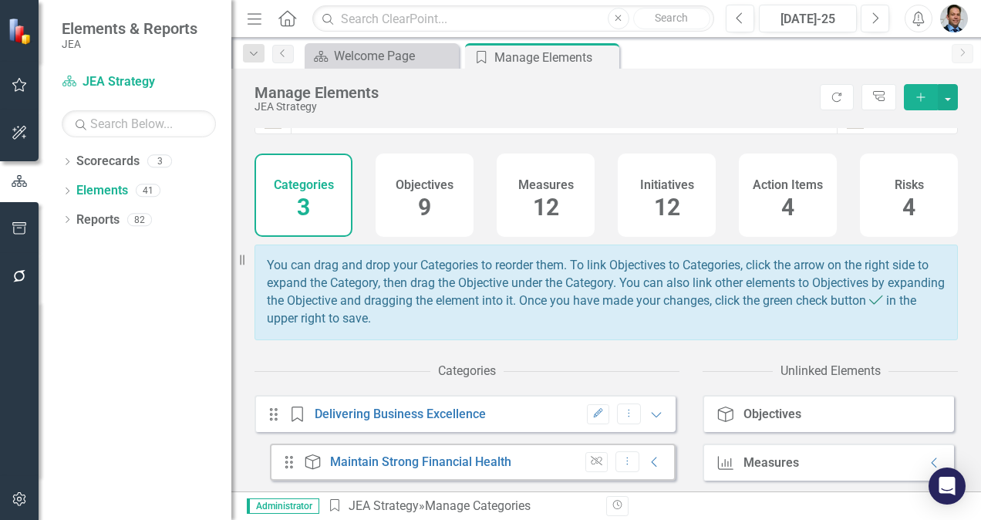
scroll to position [0, 0]
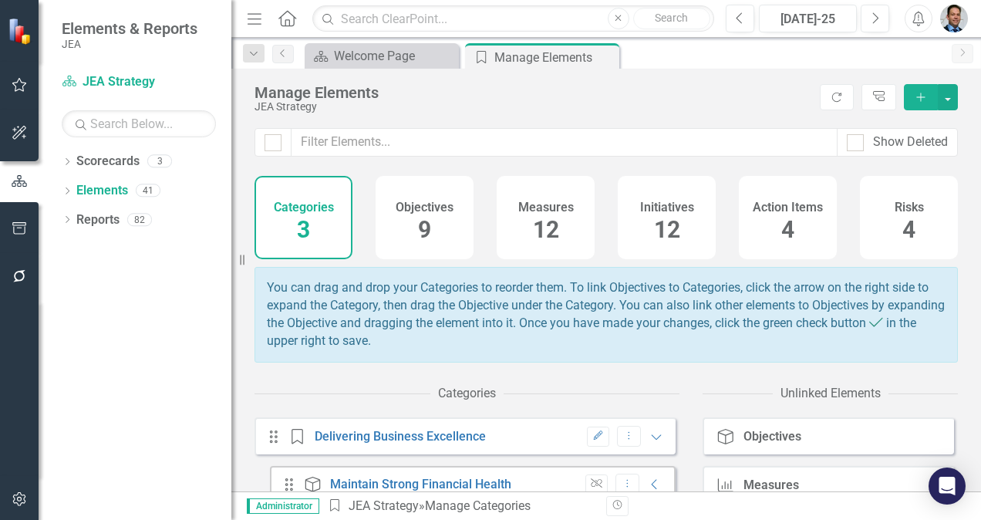
click at [549, 227] on span "12" at bounding box center [546, 229] width 26 height 27
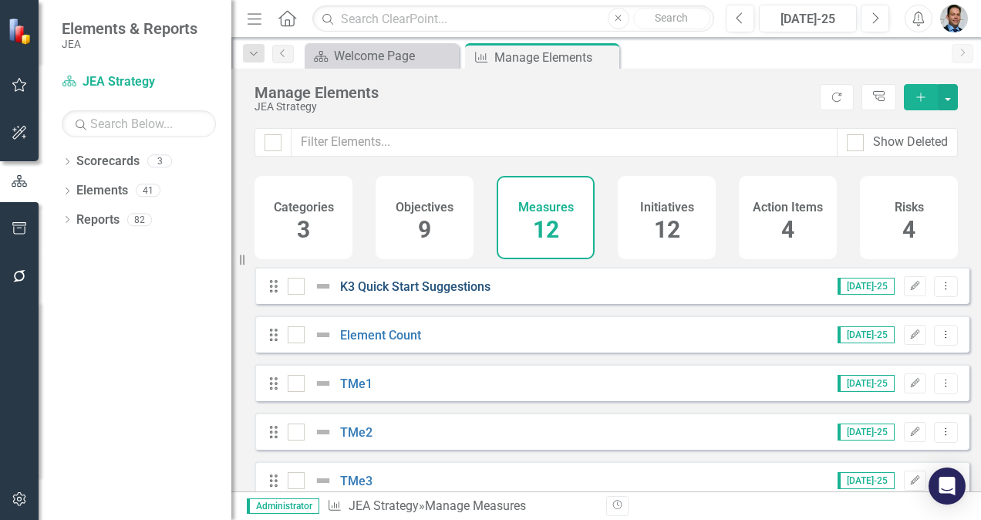
click at [416, 294] on link "K3 Quick Start Suggestions" at bounding box center [415, 286] width 150 height 15
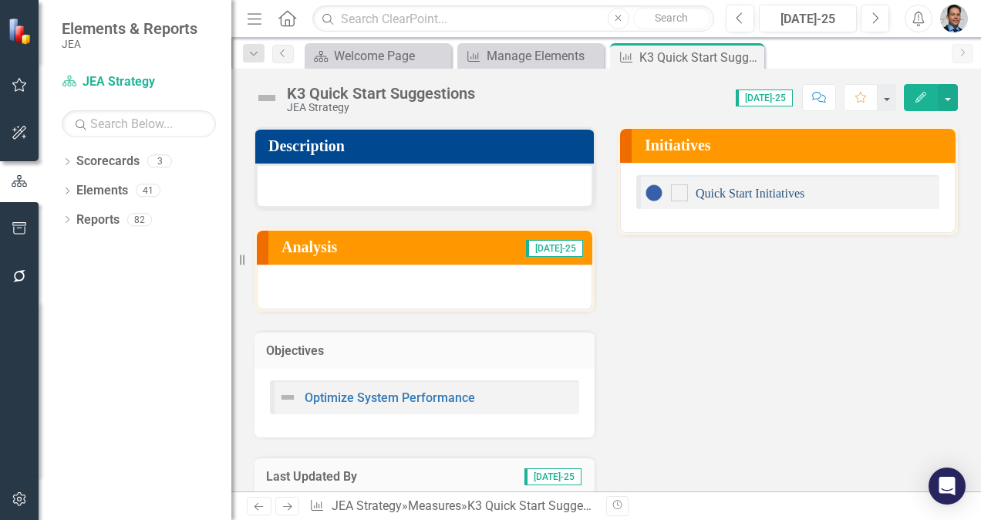
click at [728, 191] on link "Quick Start Initiatives" at bounding box center [750, 193] width 109 height 13
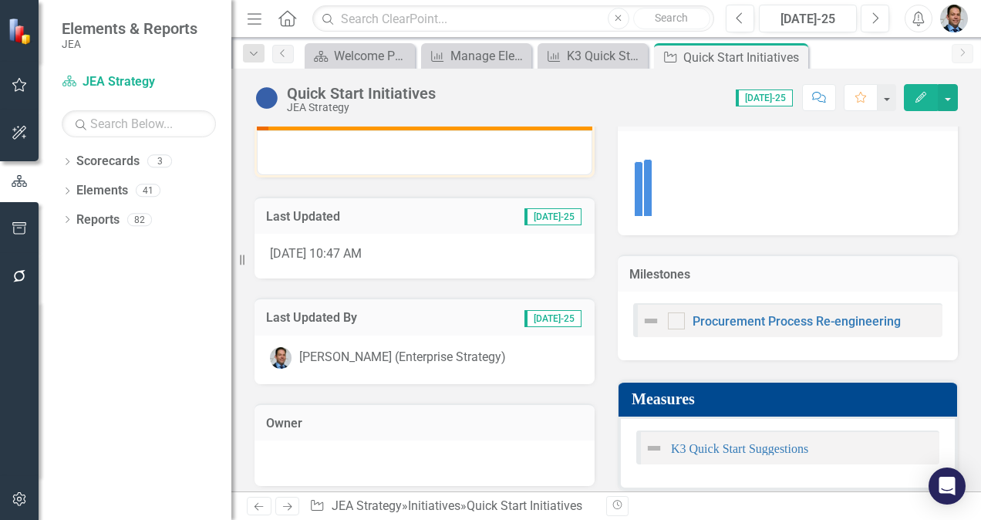
scroll to position [238, 0]
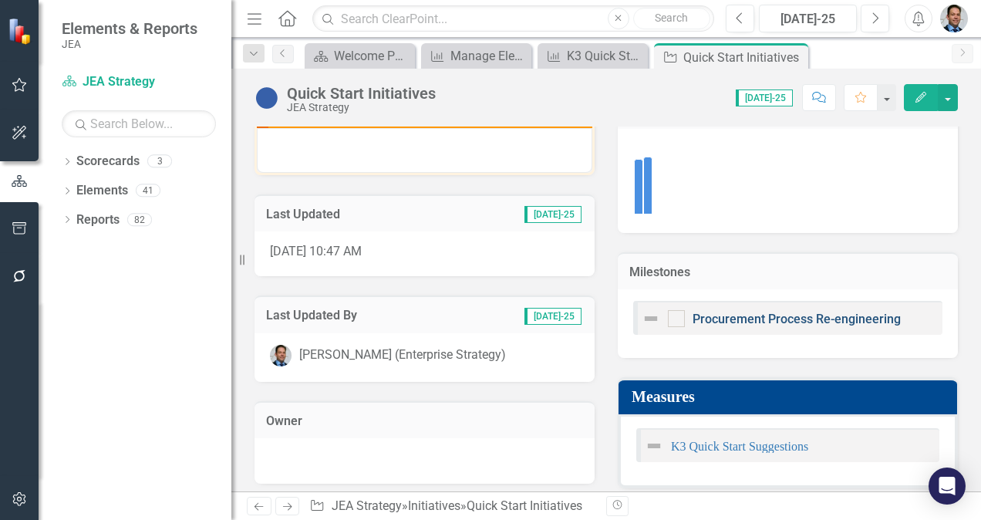
click at [791, 318] on link "Procurement Process Re-engineering" at bounding box center [797, 319] width 208 height 15
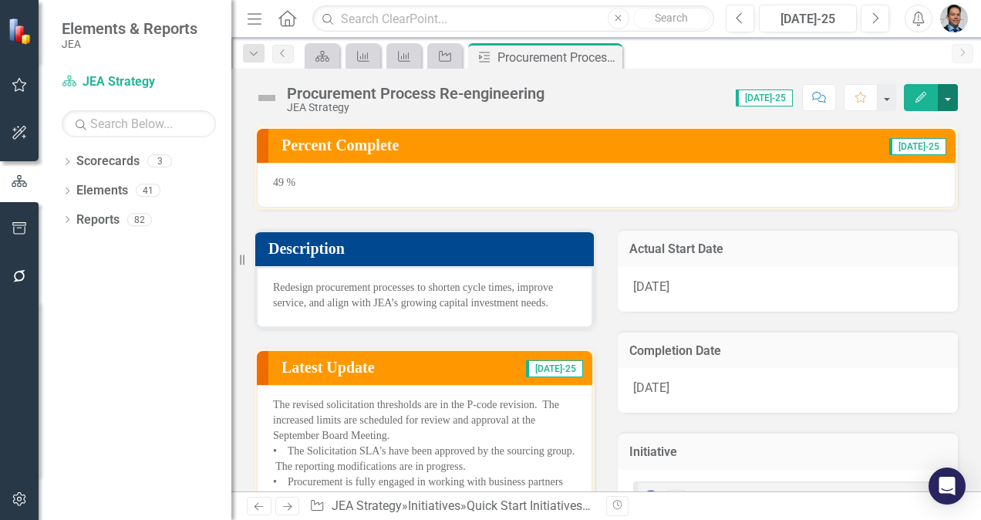
click at [950, 93] on button "button" at bounding box center [948, 97] width 20 height 27
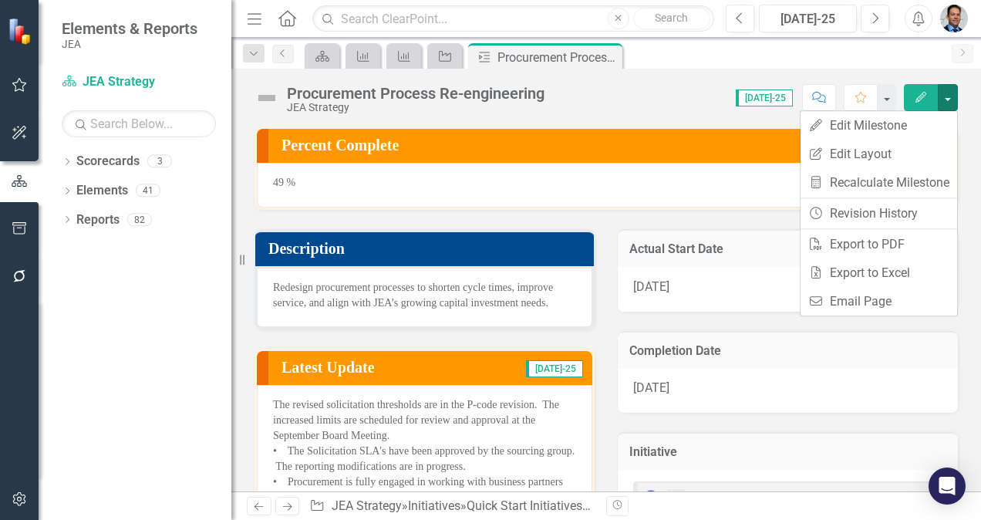
click at [643, 88] on div "Score: N/A [DATE]-25 Completed Comment Favorite Edit" at bounding box center [755, 97] width 406 height 26
